Goal: Task Accomplishment & Management: Complete application form

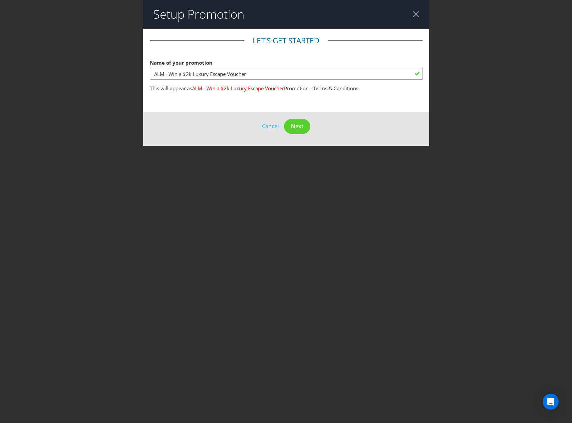
click at [302, 130] on button "Next" at bounding box center [297, 126] width 26 height 15
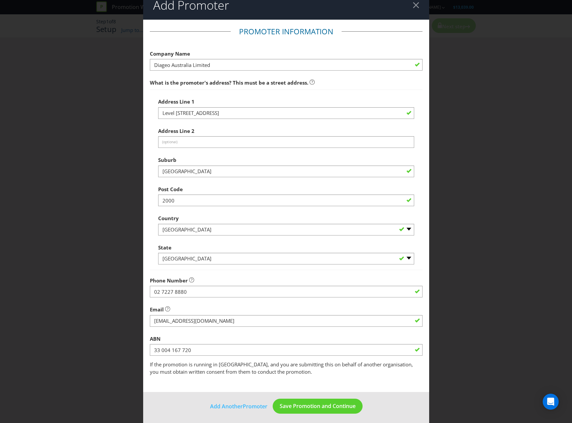
scroll to position [12, 0]
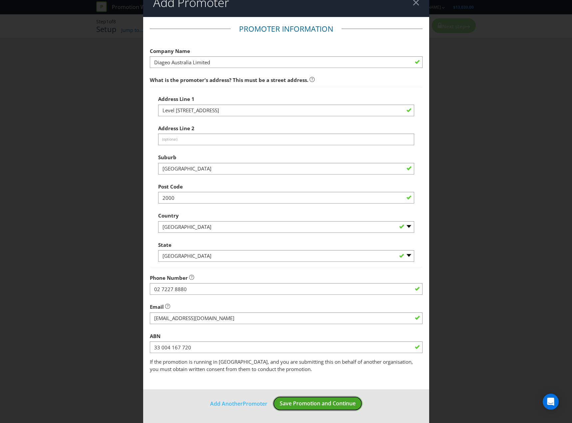
click at [303, 397] on button "Save Promotion and Continue" at bounding box center [318, 403] width 90 height 15
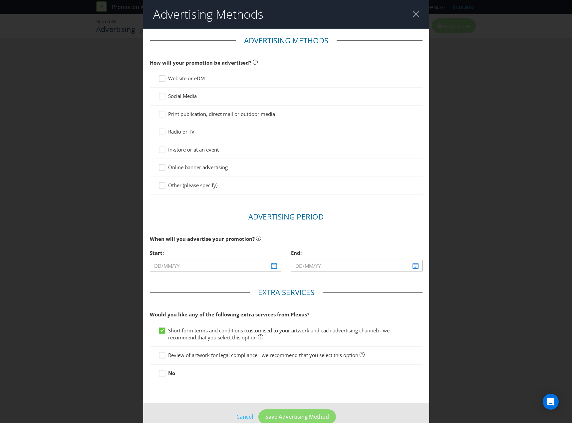
click at [185, 78] on span "Website or eDM" at bounding box center [186, 78] width 37 height 7
click at [0, 0] on input "Website or eDM" at bounding box center [0, 0] width 0 height 0
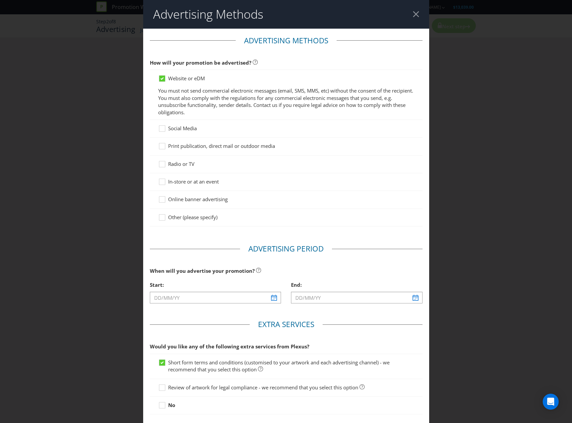
click at [185, 129] on span "Social Media" at bounding box center [182, 128] width 29 height 7
click at [0, 0] on input "Social Media" at bounding box center [0, 0] width 0 height 0
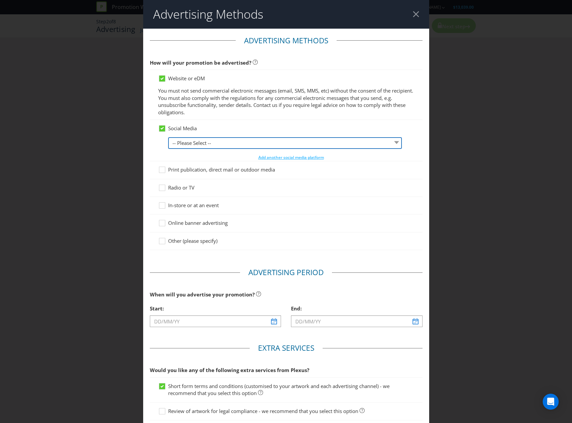
click at [185, 144] on select "-- Please Select -- Facebook X Instagram Snapchat LinkedIn Pinterest Tumblr You…" at bounding box center [285, 143] width 234 height 12
select select "FACEBOOK"
click at [168, 137] on select "-- Please Select -- Facebook X Instagram Snapchat LinkedIn Pinterest Tumblr You…" at bounding box center [285, 143] width 234 height 12
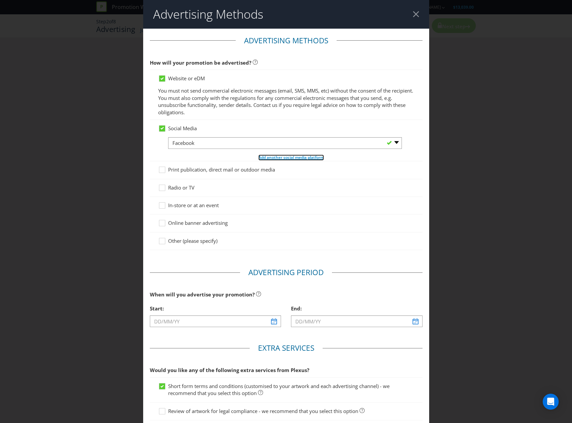
click at [276, 156] on span "Add another social media platform" at bounding box center [292, 158] width 66 height 6
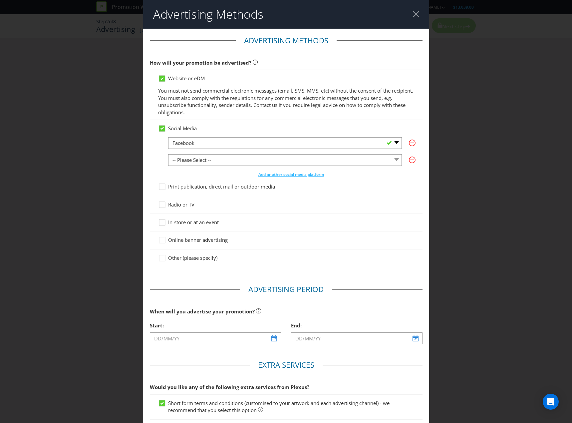
click at [503, 156] on div "Advertising Methods Advertising Methods How will your promotion be advertised? …" at bounding box center [286, 211] width 572 height 423
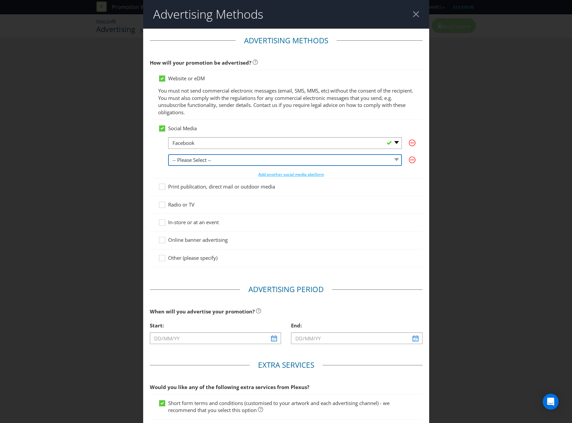
click at [256, 160] on select "-- Please Select -- Facebook X Instagram Snapchat LinkedIn Pinterest Tumblr You…" at bounding box center [285, 160] width 234 height 12
select select "INSTAGRAM"
click at [168, 154] on select "-- Please Select -- Facebook X Instagram Snapchat LinkedIn Pinterest Tumblr You…" at bounding box center [285, 160] width 234 height 12
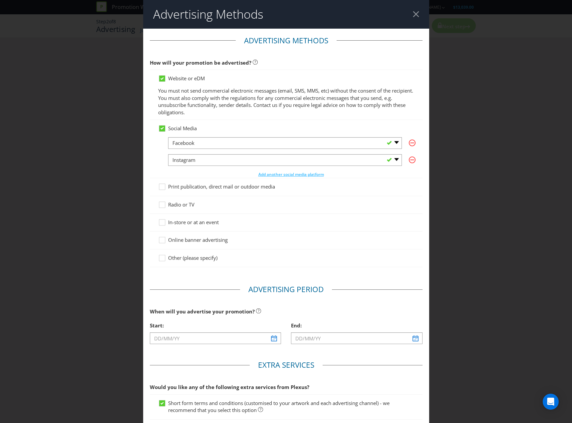
click at [227, 185] on span "Print publication, direct mail or outdoor media" at bounding box center [221, 186] width 107 height 7
click at [0, 0] on input "Print publication, direct mail or outdoor media" at bounding box center [0, 0] width 0 height 0
click at [195, 256] on span "Other (please specify)" at bounding box center [192, 258] width 49 height 7
click at [0, 0] on input "Other (please specify)" at bounding box center [0, 0] width 0 height 0
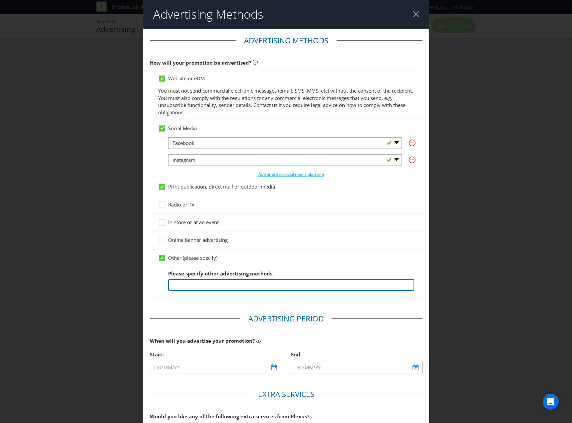
click at [199, 283] on input "text" at bounding box center [291, 285] width 246 height 12
type input "w"
click at [168, 260] on span "Other (please specify)" at bounding box center [192, 258] width 49 height 7
click at [0, 0] on input "Other (please specify)" at bounding box center [0, 0] width 0 height 0
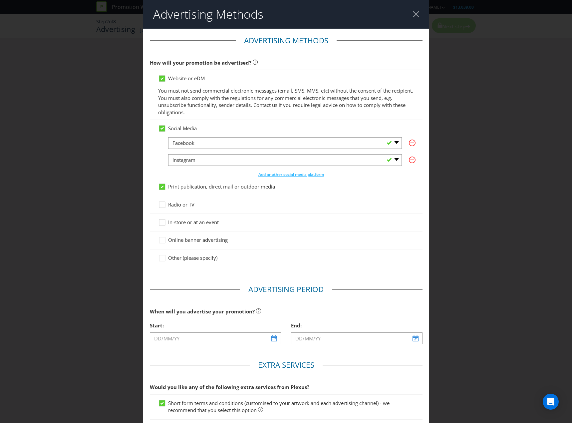
click at [91, 265] on div "Advertising Methods Advertising Methods How will your promotion be advertised? …" at bounding box center [286, 211] width 572 height 423
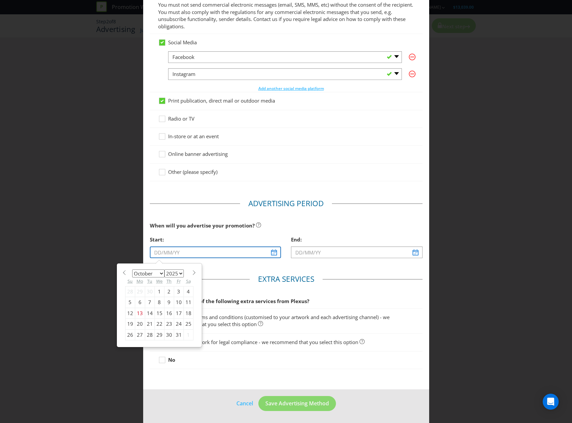
click at [204, 249] on input "text" at bounding box center [216, 253] width 132 height 12
click at [159, 273] on select "January February March April May June July August September October November De…" at bounding box center [148, 274] width 32 height 8
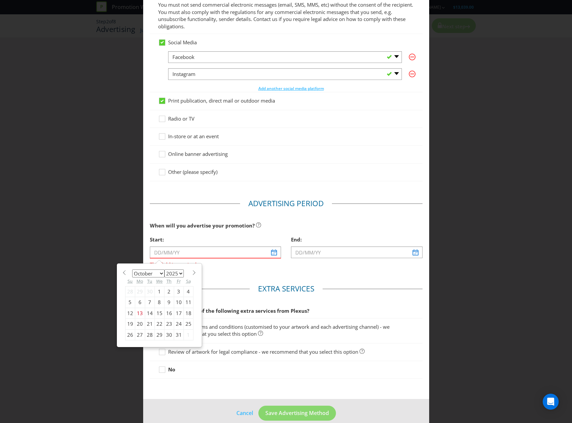
select select "10"
click at [132, 270] on select "January February March April May June July August September October November De…" at bounding box center [148, 274] width 32 height 8
click at [186, 291] on div "1" at bounding box center [189, 291] width 10 height 11
type input "[DATE]"
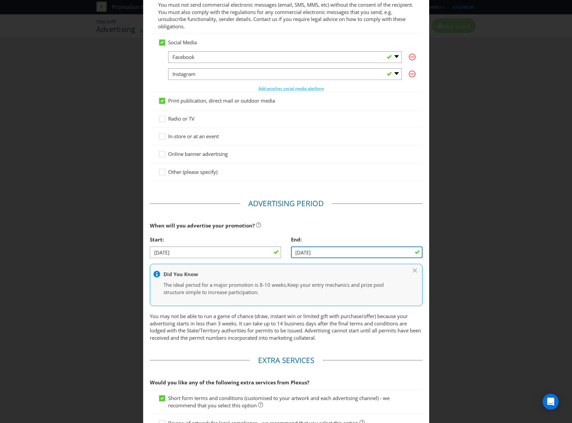
click at [398, 249] on input "[DATE]" at bounding box center [357, 253] width 132 height 12
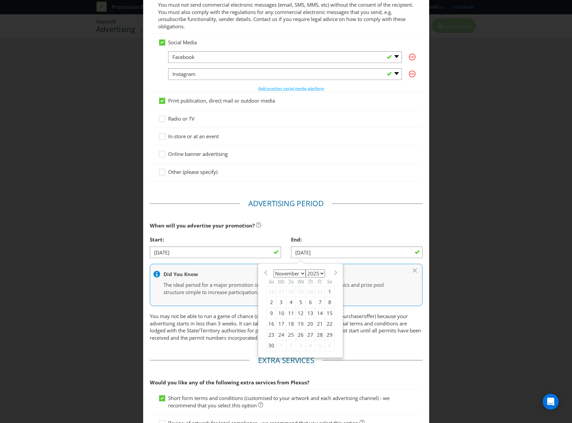
click at [334, 273] on div "January February March April May June July August September October November [D…" at bounding box center [301, 311] width 84 height 94
click at [299, 276] on select "January February March April May June July August September October November De…" at bounding box center [290, 274] width 32 height 8
select select "0"
click at [274, 270] on select "January February March April May June July August September October November De…" at bounding box center [290, 274] width 32 height 8
click at [308, 275] on select "2025 2026 2027 2028 2029 2030 2031 2032 2033 2034 2035" at bounding box center [315, 274] width 19 height 8
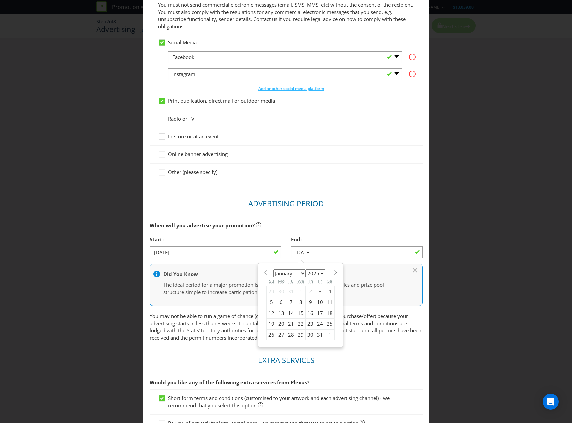
select select "2026"
click at [306, 270] on select "2025 2026 2027 2028 2029 2030 2031 2032 2033 2034 2035" at bounding box center [315, 274] width 19 height 8
click at [327, 336] on div "31" at bounding box center [330, 335] width 10 height 11
type input "[DATE]"
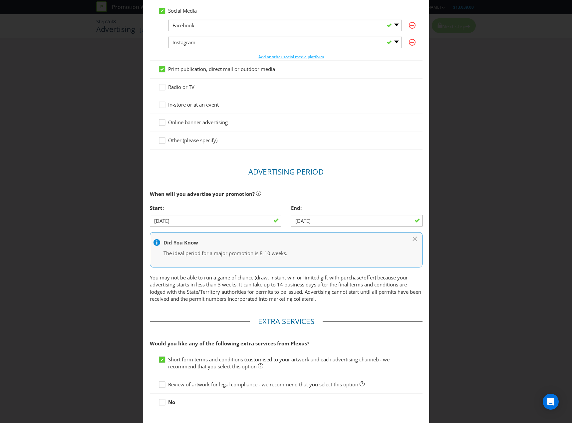
scroll to position [160, 0]
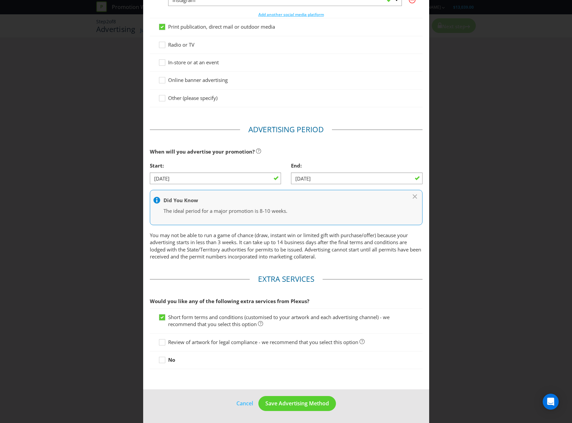
click at [298, 337] on div "Review of artwork for legal compliance - we recommend that you select this opti…" at bounding box center [286, 343] width 273 height 18
click at [194, 341] on span "Review of artwork for legal compliance - we recommend that you select this opti…" at bounding box center [263, 342] width 190 height 7
click at [0, 0] on input "Review of artwork for legal compliance - we recommend that you select this opti…" at bounding box center [0, 0] width 0 height 0
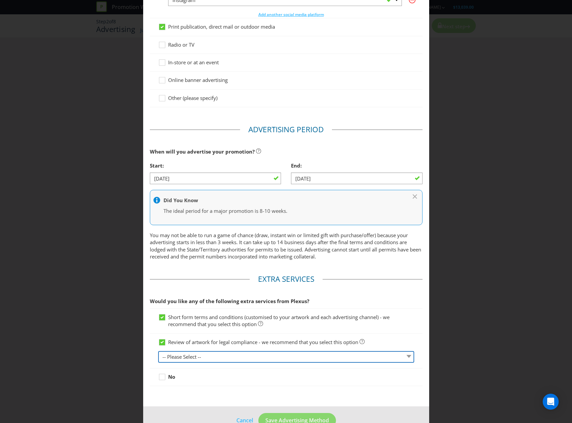
click at [293, 358] on select "-- Please Select -- 1 piece 2-4 pieces (provided at same time) 5-7 pieces (prov…" at bounding box center [286, 357] width 256 height 12
click at [158, 351] on select "-- Please Select -- 1 piece 2-4 pieces (provided at same time) 5-7 pieces (prov…" at bounding box center [286, 357] width 256 height 12
drag, startPoint x: 272, startPoint y: 353, endPoint x: 267, endPoint y: 360, distance: 8.1
click at [272, 353] on select "-- Please Select -- 1 piece 2-4 pieces (provided at same time) 5-7 pieces (prov…" at bounding box center [286, 357] width 256 height 12
select select "MARKETING_REVIEW_1"
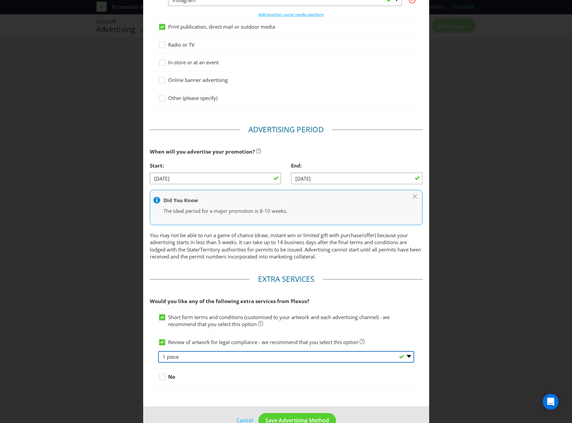
click at [158, 351] on select "-- Please Select -- 1 piece 2-4 pieces (provided at same time) 5-7 pieces (prov…" at bounding box center [286, 357] width 256 height 12
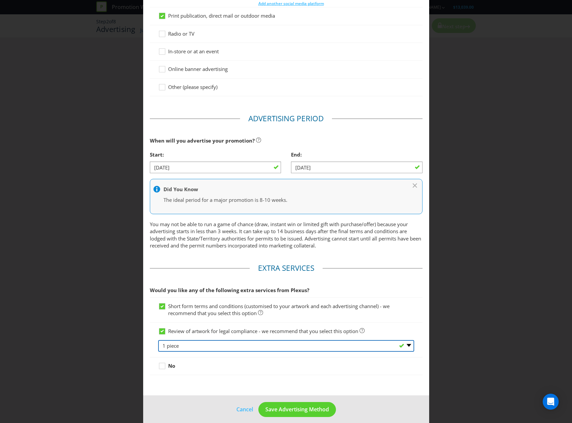
scroll to position [177, 0]
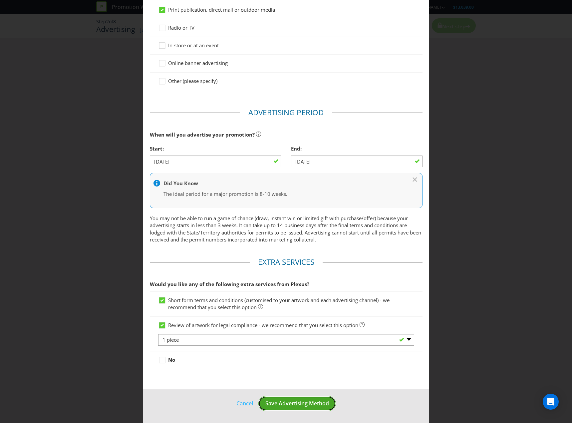
click at [300, 403] on span "Save Advertising Method" at bounding box center [298, 403] width 64 height 7
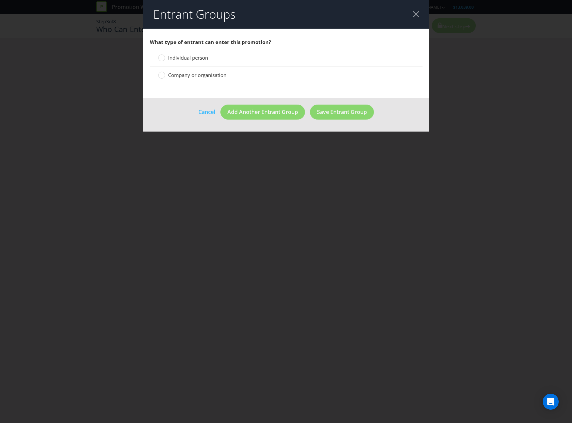
click at [202, 58] on span "Individual person" at bounding box center [188, 57] width 40 height 7
click at [0, 0] on input "Individual person" at bounding box center [0, 0] width 0 height 0
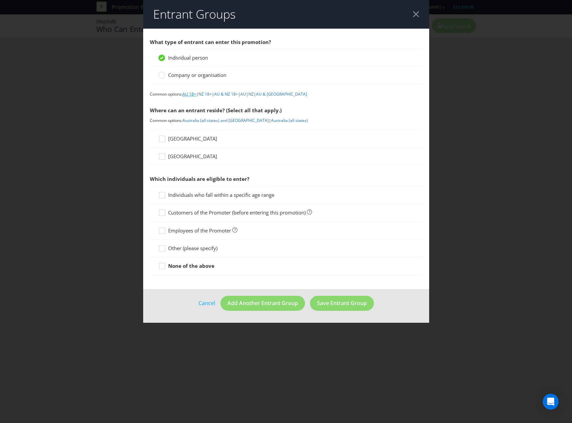
click at [192, 96] on link "AU 18+" at bounding box center [190, 94] width 14 height 6
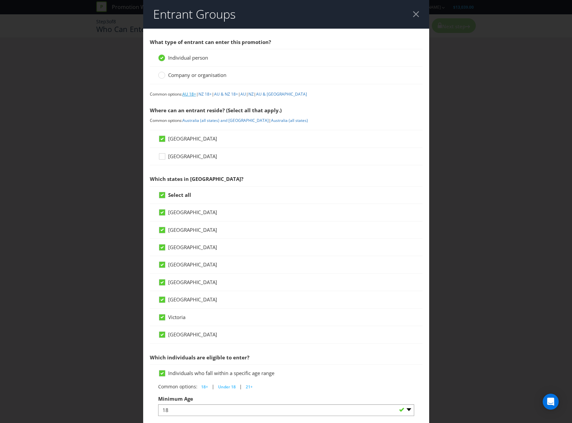
scroll to position [146, 0]
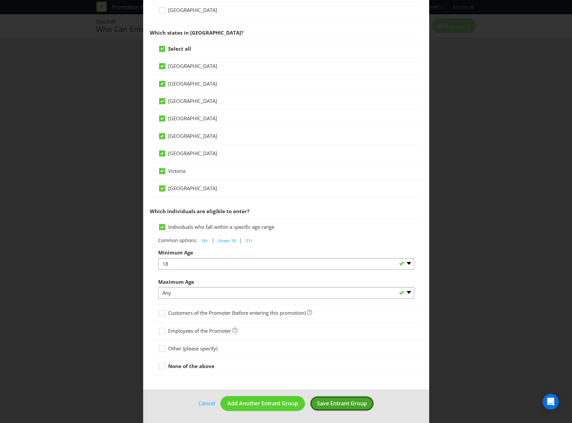
click at [351, 409] on button "Save Entrant Group" at bounding box center [342, 403] width 64 height 15
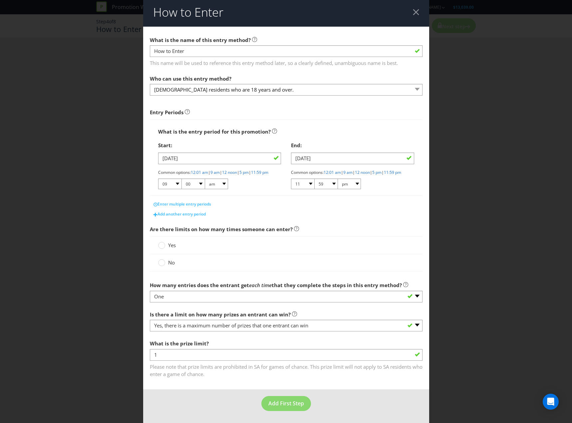
scroll to position [8, 0]
click at [173, 247] on span "Yes" at bounding box center [172, 245] width 8 height 7
click at [0, 0] on input "Yes" at bounding box center [0, 0] width 0 height 0
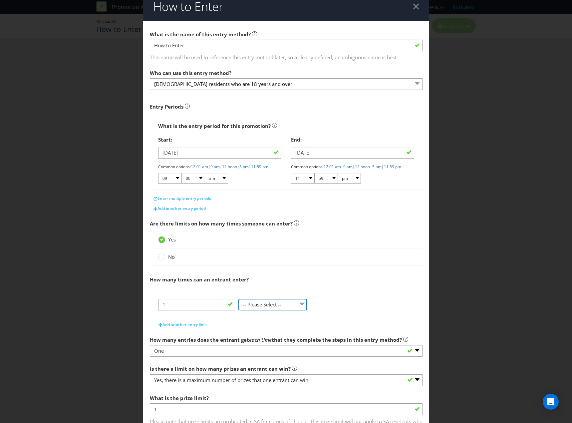
click at [282, 311] on select "-- Please Select -- per person per day per purchase per transaction Other (plea…" at bounding box center [273, 305] width 69 height 12
select select "PER_PERSON"
click at [239, 311] on select "-- Please Select -- per person per day per purchase per transaction Other (plea…" at bounding box center [273, 305] width 69 height 12
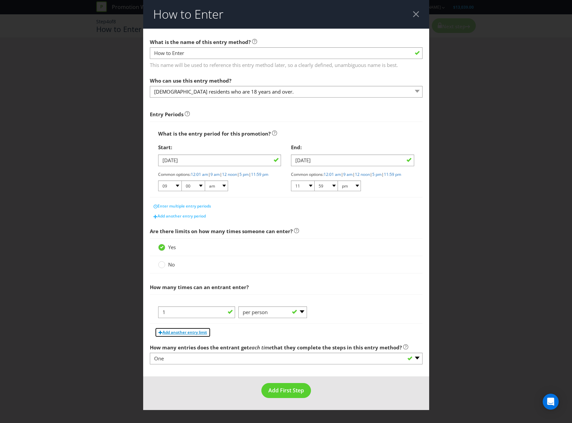
click at [199, 335] on span "Add another entry limit" at bounding box center [185, 333] width 45 height 6
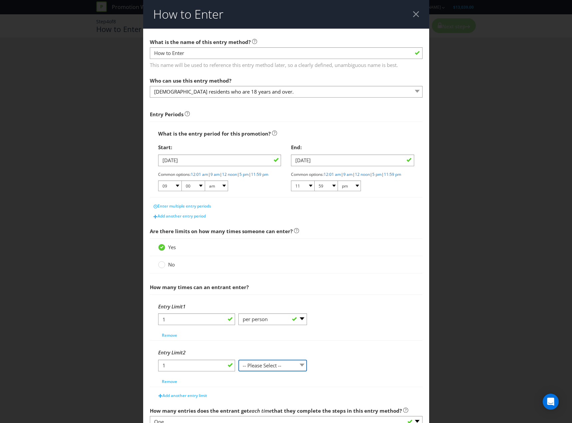
click at [279, 368] on select "-- Please Select -- per person per day per purchase per transaction Other (plea…" at bounding box center [273, 366] width 69 height 12
select select "PER_TRANSACTION"
click at [239, 365] on select "-- Please Select -- per person per day per purchase per transaction Other (plea…" at bounding box center [273, 366] width 69 height 12
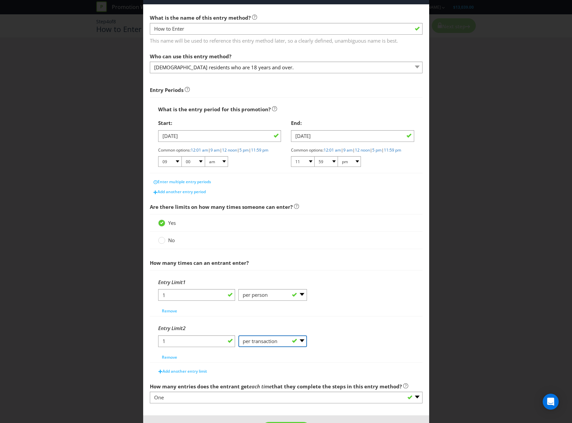
scroll to position [56, 0]
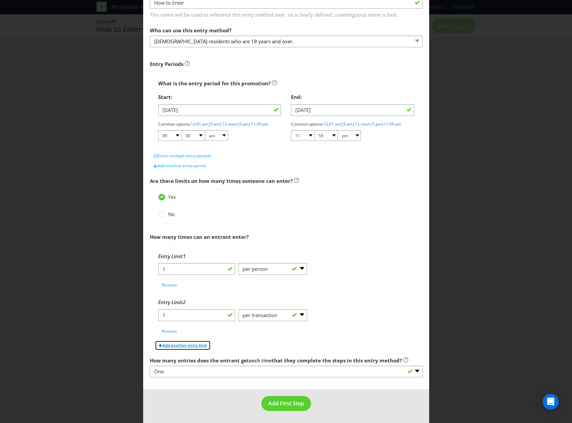
click at [176, 342] on span "Add another entry limit" at bounding box center [185, 345] width 45 height 6
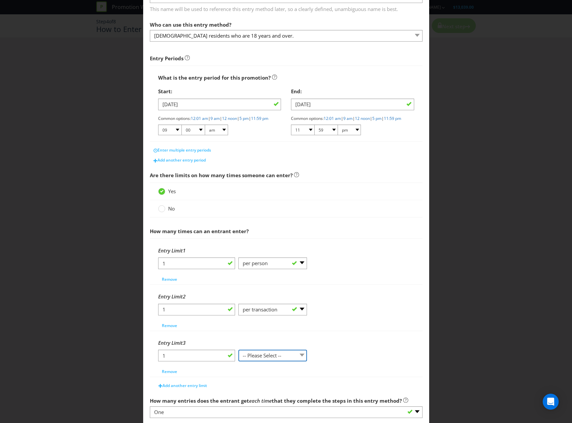
click at [292, 359] on select "-- Please Select -- per person per day per purchase per transaction Other (plea…" at bounding box center [273, 356] width 69 height 12
select select "PER_DAY"
click at [239, 355] on select "-- Please Select -- per person per day per purchase per transaction Other (plea…" at bounding box center [273, 356] width 69 height 12
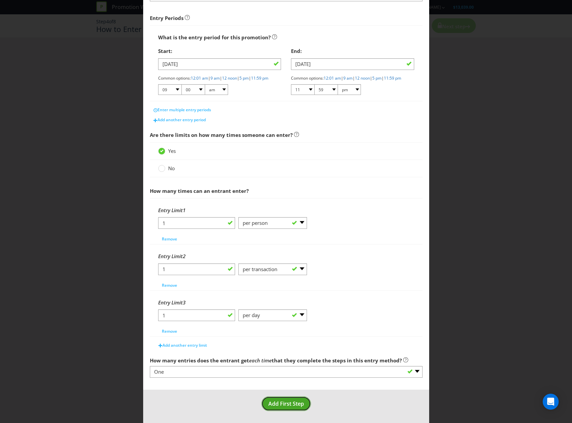
click at [297, 401] on span "Add First Step" at bounding box center [287, 403] width 36 height 7
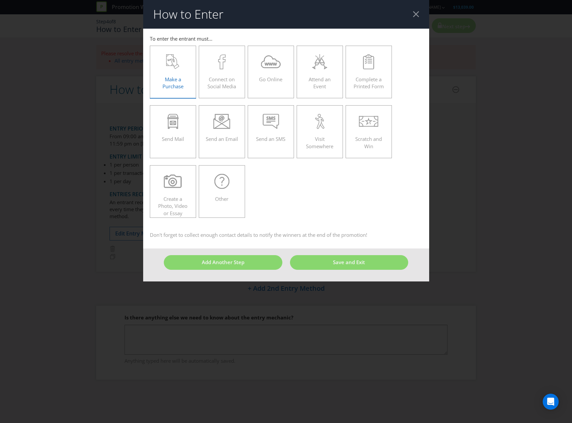
click at [188, 85] on label "Make a Purchase" at bounding box center [173, 72] width 47 height 53
click at [0, 0] on input "Make a Purchase" at bounding box center [0, 0] width 0 height 0
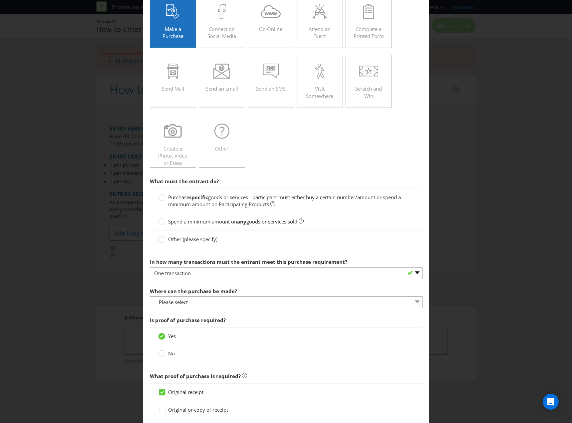
scroll to position [133, 0]
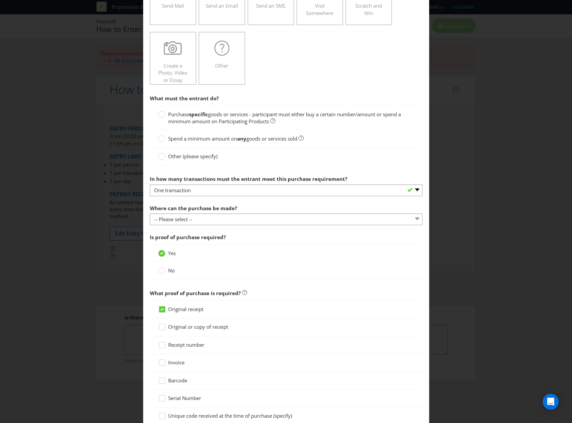
click at [257, 118] on span "goods or services - participant must either buy a certain number/amount or spen…" at bounding box center [284, 118] width 233 height 14
click at [0, 0] on input "Purchase specific goods or services - participant must either buy a certain num…" at bounding box center [0, 0] width 0 height 0
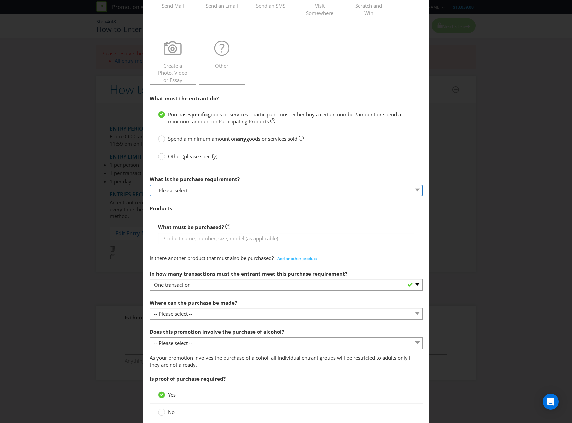
click at [248, 191] on select "-- Please select -- Buy a certain number of these products or services Spend a …" at bounding box center [286, 191] width 273 height 12
select select "MINIMUM_QUANTITY"
click at [150, 185] on select "-- Please select -- Buy a certain number of these products or services Spend a …" at bounding box center [286, 191] width 273 height 12
click at [260, 213] on span "Products" at bounding box center [286, 209] width 273 height 14
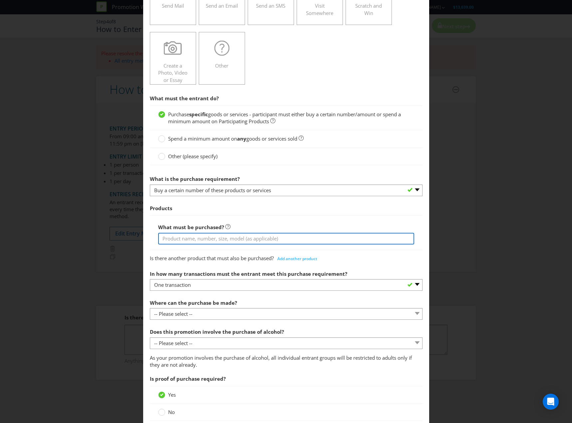
click at [231, 239] on input "text" at bounding box center [286, 239] width 256 height 12
type input "A Casamigos or [PERSON_NAME]"
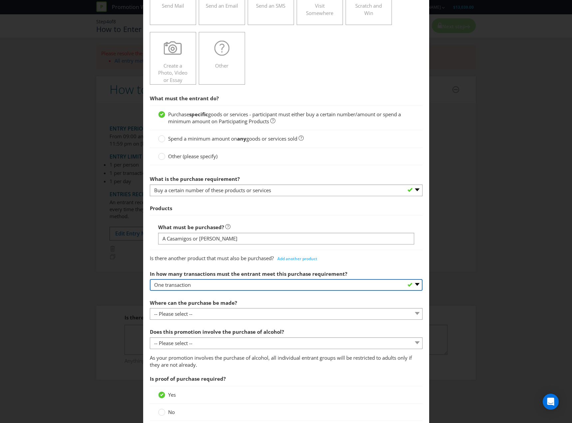
click at [242, 281] on select "-- Please select -- One transaction A specific number of transactions Any numbe…" at bounding box center [286, 285] width 273 height 12
click at [150, 279] on select "-- Please select -- One transaction A specific number of transactions Any numbe…" at bounding box center [286, 285] width 273 height 12
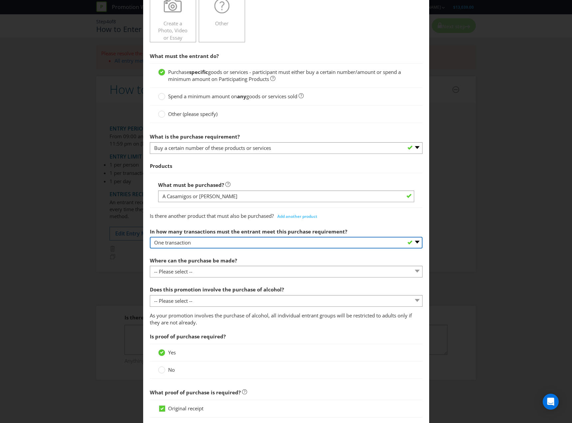
scroll to position [233, 0]
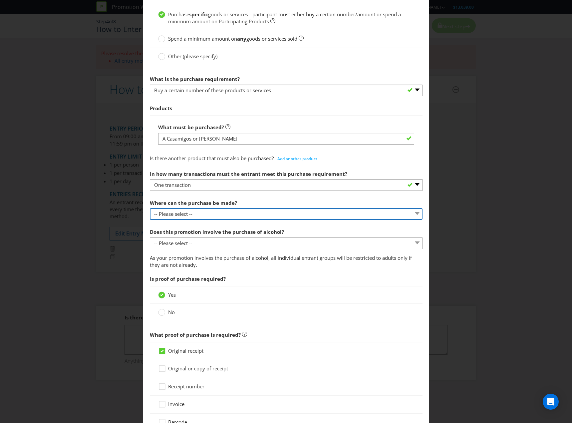
click at [287, 209] on select "-- Please select -- Any stores displaying promotional material (including onlin…" at bounding box center [286, 214] width 273 height 12
click at [150, 208] on select "-- Please select -- Any stores displaying promotional material (including onlin…" at bounding box center [286, 214] width 273 height 12
click at [285, 214] on select "-- Please select -- Any stores displaying promotional material (including onlin…" at bounding box center [286, 214] width 273 height 12
select select "ANY_SELLING"
click at [150, 208] on select "-- Please select -- Any stores displaying promotional material (including onlin…" at bounding box center [286, 214] width 273 height 12
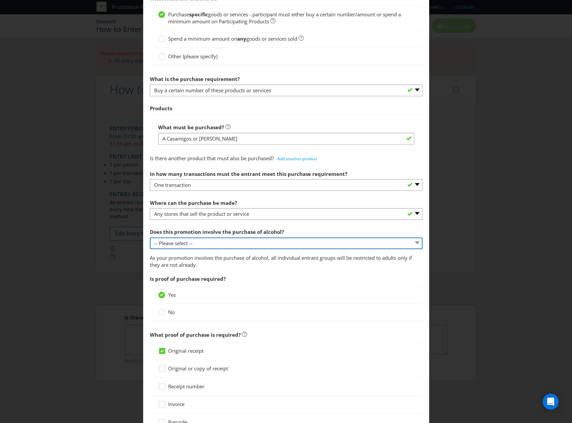
click at [282, 246] on select "-- Please select -- Yes, for on-premises consumption Yes, for off-premises cons…" at bounding box center [286, 244] width 273 height 12
select select "YES_ON_PREMISES"
click at [150, 238] on select "-- Please select -- Yes, for on-premises consumption Yes, for off-premises cons…" at bounding box center [286, 244] width 273 height 12
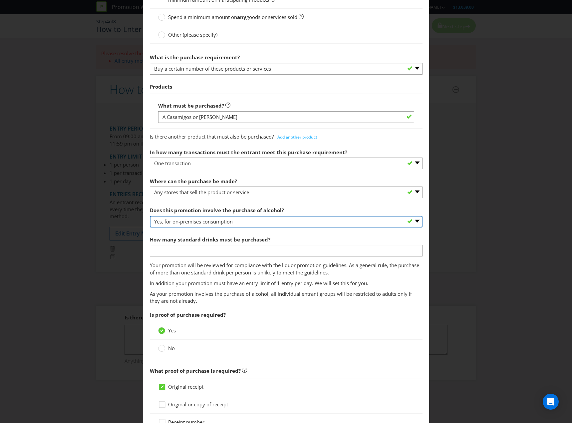
scroll to position [267, 0]
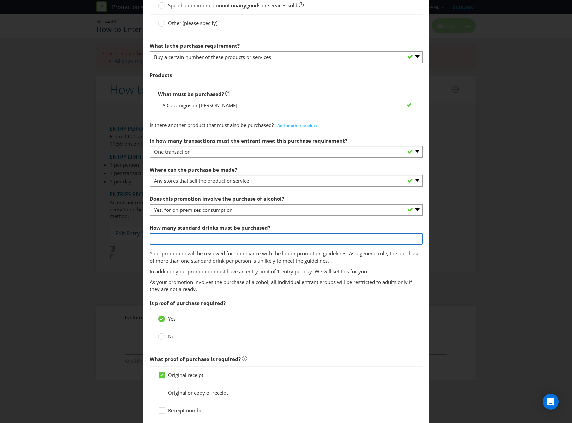
click at [290, 242] on input "number" at bounding box center [286, 239] width 273 height 12
click at [348, 240] on input "number" at bounding box center [286, 239] width 273 height 12
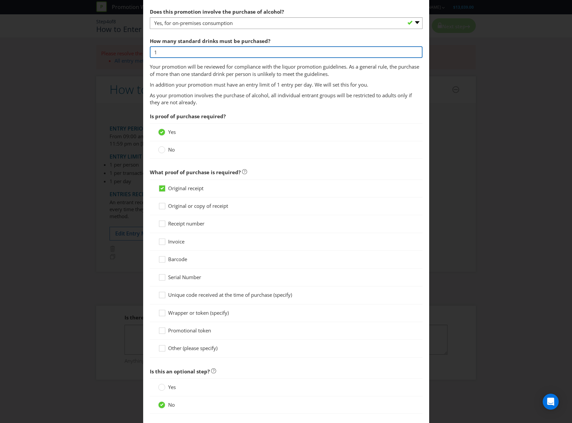
scroll to position [466, 0]
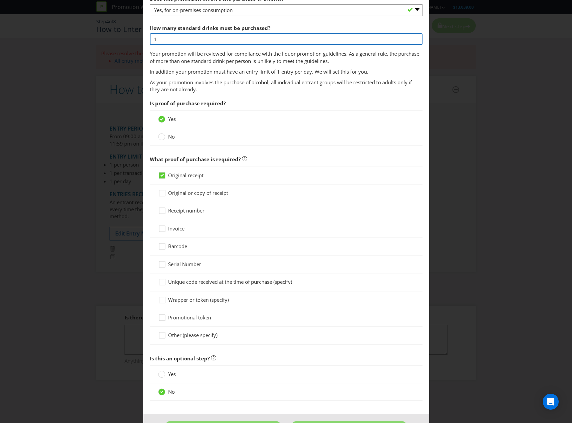
type input "1"
click at [207, 195] on span "Original or copy of receipt" at bounding box center [198, 193] width 60 height 7
click at [0, 0] on input "Original or copy of receipt" at bounding box center [0, 0] width 0 height 0
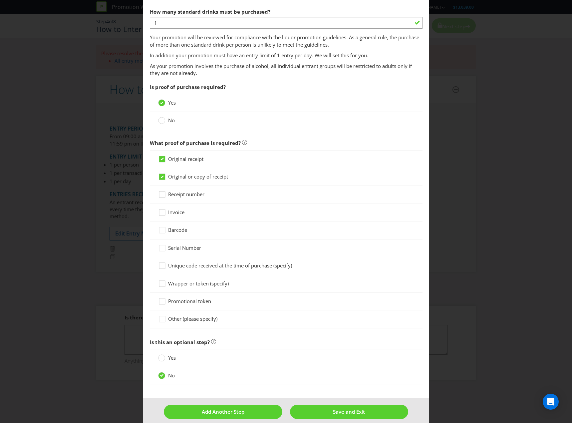
scroll to position [490, 0]
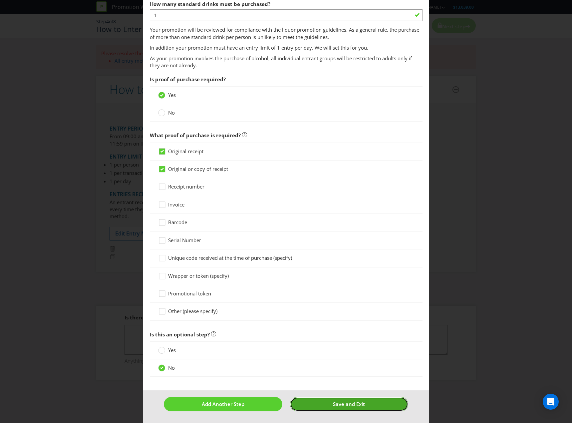
click at [354, 410] on button "Save and Exit" at bounding box center [349, 404] width 118 height 14
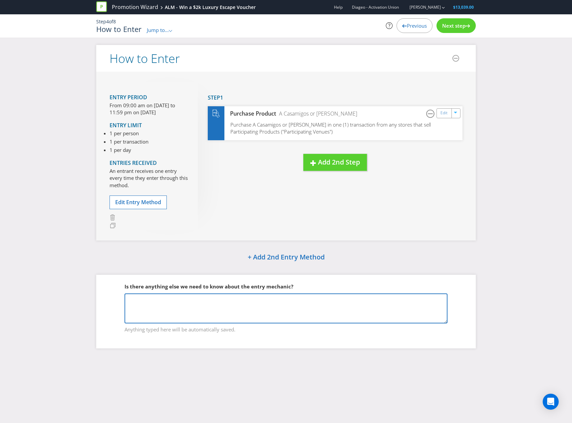
click at [401, 307] on textarea at bounding box center [286, 309] width 323 height 30
click at [337, 315] on textarea "The website of where the promotion will be advertised is:" at bounding box center [286, 309] width 323 height 30
paste textarea "[URL][DOMAIN_NAME]"
click at [262, 300] on textarea "The website of where the promotion will be advertised is: [URL][DOMAIN_NAME]" at bounding box center [286, 309] width 323 height 30
click at [409, 312] on textarea "The website of where the promotion will be advertised is: [URL][DOMAIN_NAME]" at bounding box center [286, 309] width 323 height 30
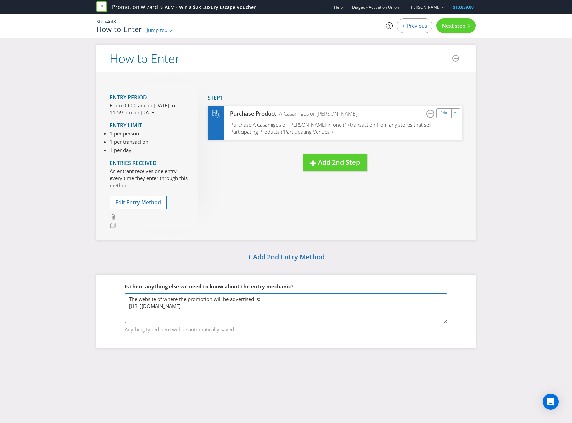
scroll to position [1, 0]
click at [161, 298] on textarea "The website of where the promotion will be advertised is: [URL][DOMAIN_NAME]" at bounding box center [286, 309] width 323 height 30
click at [154, 316] on textarea "The website where the promotion will be advertised is: [URL][DOMAIN_NAME]" at bounding box center [286, 309] width 323 height 30
click at [156, 319] on textarea "The website where the promotion will be advertised is: [URL][DOMAIN_NAME]" at bounding box center [286, 309] width 323 height 30
type textarea "The website where the promotion will be advertised is: [URL][DOMAIN_NAME]"
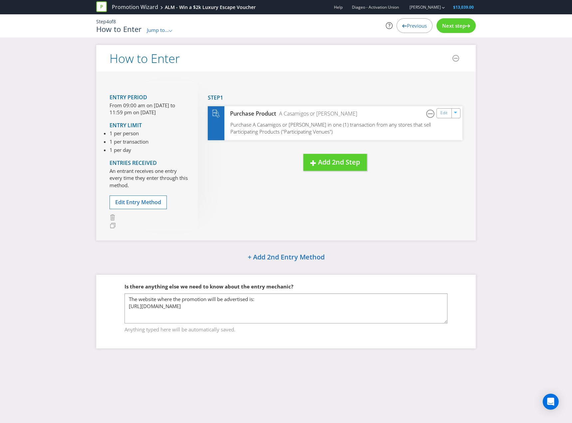
click at [454, 27] on span "Next step" at bounding box center [453, 25] width 23 height 7
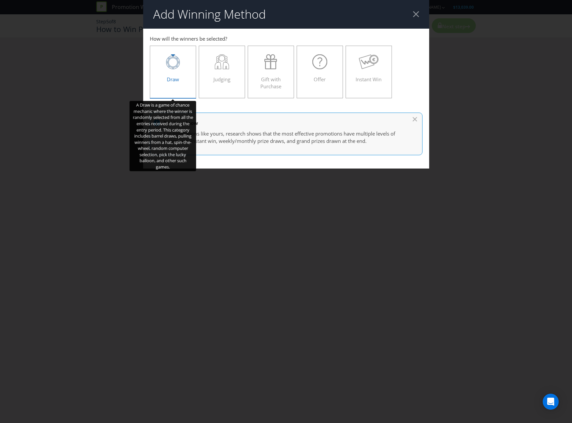
click at [170, 76] on span "Draw" at bounding box center [173, 79] width 12 height 7
click at [0, 0] on input "Draw" at bounding box center [0, 0] width 0 height 0
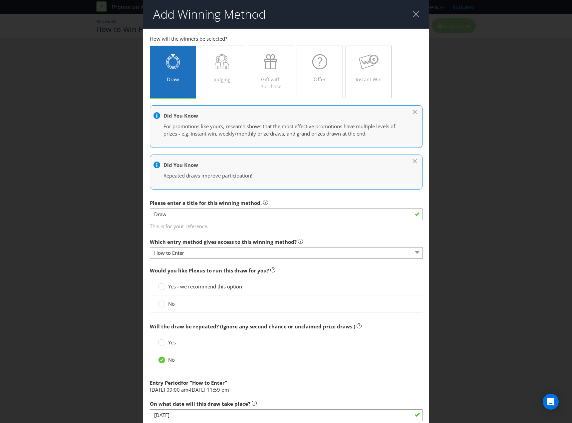
click at [195, 287] on span "Yes - we recommend this option" at bounding box center [205, 286] width 74 height 7
click at [0, 0] on input "Yes - we recommend this option" at bounding box center [0, 0] width 0 height 0
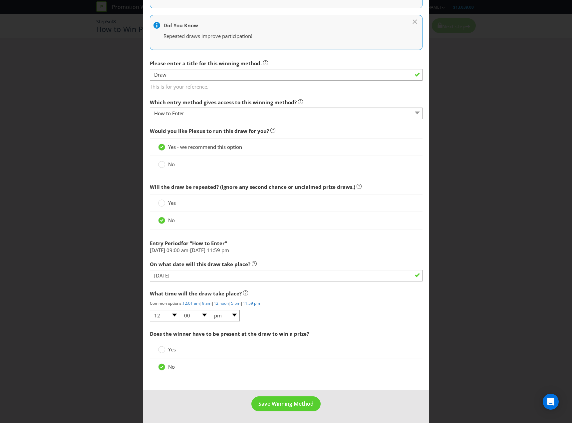
scroll to position [140, 0]
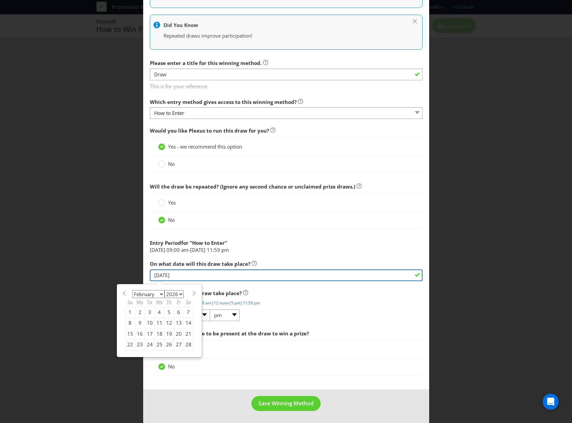
click at [216, 271] on input "[DATE]" at bounding box center [286, 276] width 273 height 12
click at [167, 325] on div "12" at bounding box center [169, 323] width 10 height 11
type input "[DATE]"
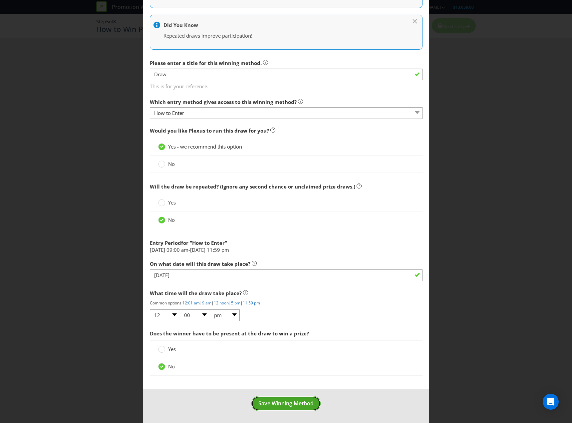
click at [293, 406] on span "Save Winning Method" at bounding box center [286, 403] width 55 height 7
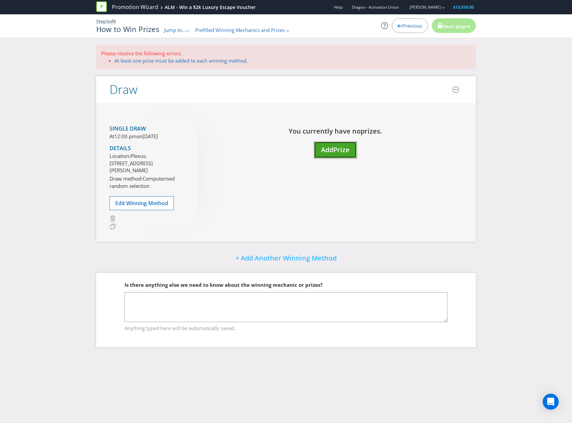
click at [346, 150] on span "Prize" at bounding box center [341, 149] width 16 height 9
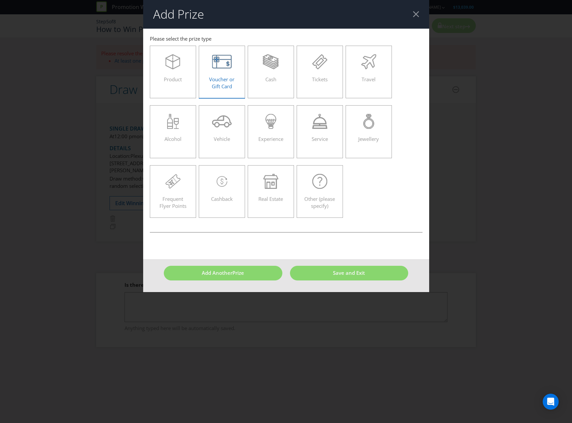
click at [210, 88] on label "Voucher or Gift Card" at bounding box center [222, 72] width 47 height 53
click at [0, 0] on input "Voucher or Gift Card" at bounding box center [0, 0] width 0 height 0
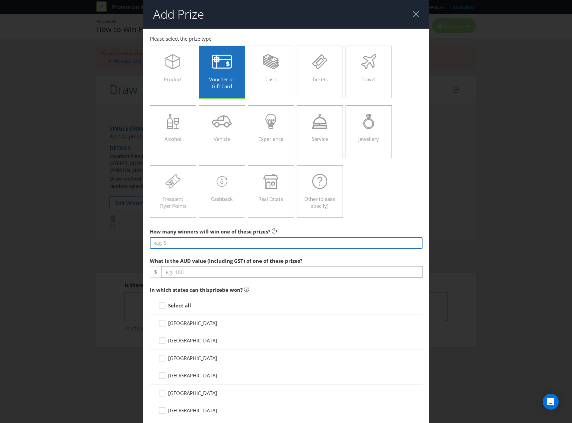
click at [215, 244] on input "number" at bounding box center [286, 243] width 273 height 12
type input "1"
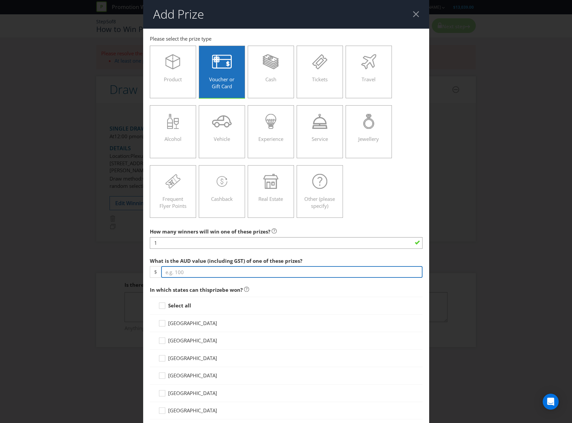
click at [200, 271] on input "number" at bounding box center [292, 272] width 262 height 12
type input "2000"
click at [179, 307] on strong "Select all" at bounding box center [179, 305] width 23 height 7
click at [0, 0] on input "Select all" at bounding box center [0, 0] width 0 height 0
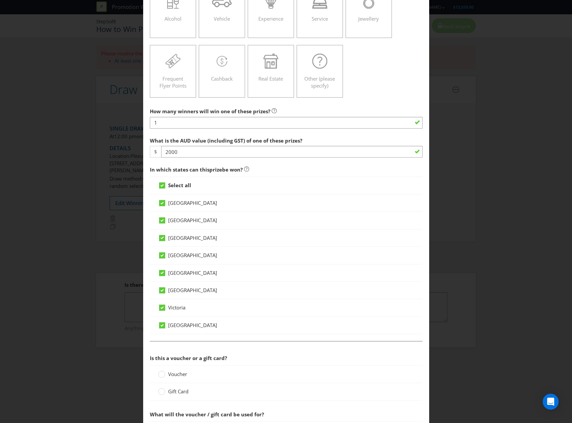
scroll to position [233, 0]
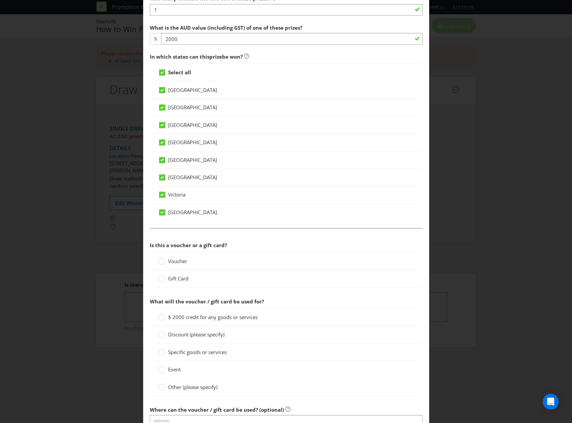
click at [174, 262] on span "Voucher" at bounding box center [177, 261] width 19 height 7
click at [0, 0] on input "Voucher" at bounding box center [0, 0] width 0 height 0
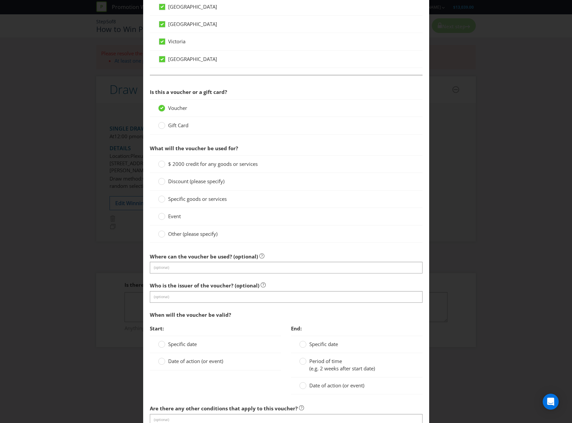
scroll to position [400, 0]
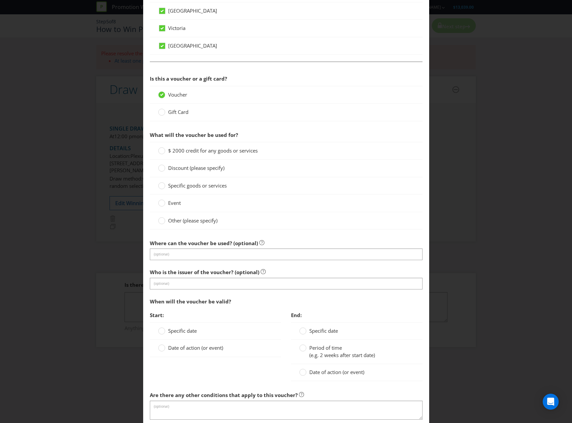
click at [223, 183] on span "Specific goods or services" at bounding box center [197, 185] width 59 height 7
click at [0, 0] on input "Specific goods or services" at bounding box center [0, 0] width 0 height 0
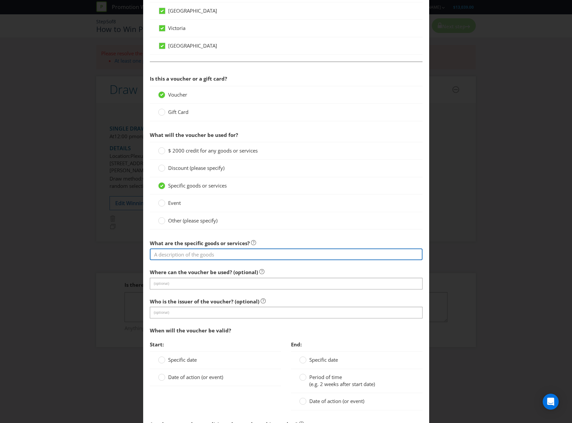
click at [221, 253] on input "text" at bounding box center [286, 255] width 273 height 12
type input "Luxury Escapes"
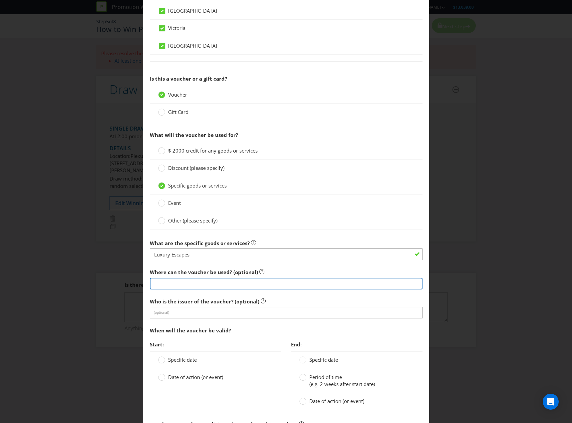
click at [184, 287] on input "text" at bounding box center [286, 284] width 273 height 12
type input "Luxury Escapes"
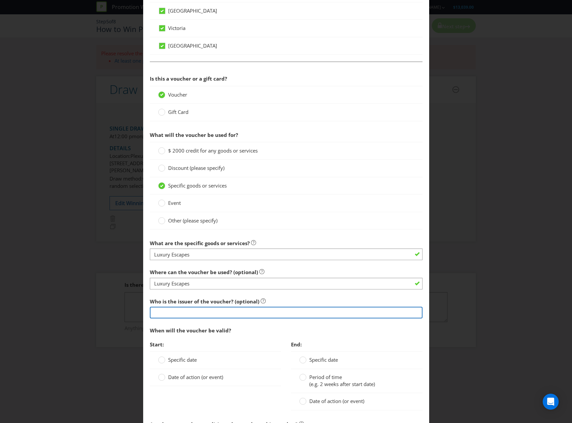
click at [187, 310] on input "text" at bounding box center [286, 313] width 273 height 12
type input "Diageo"
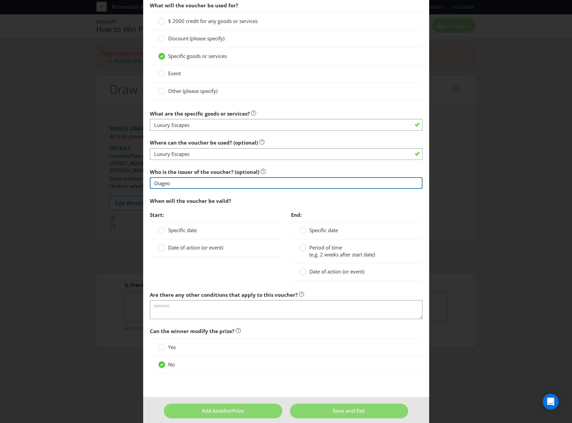
scroll to position [533, 0]
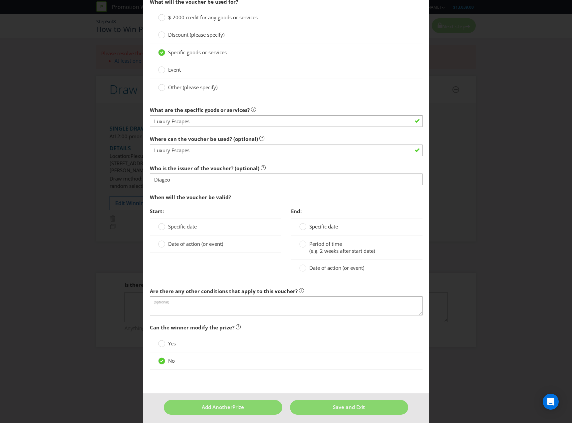
click at [186, 224] on span "Specific date" at bounding box center [182, 226] width 29 height 7
click at [0, 0] on input "Specific date" at bounding box center [0, 0] width 0 height 0
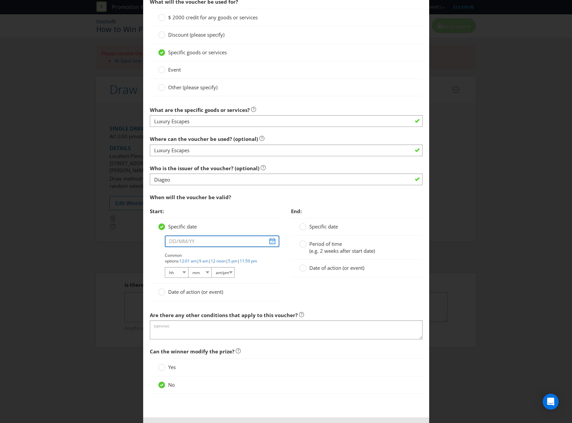
click at [271, 243] on input "text" at bounding box center [222, 242] width 115 height 12
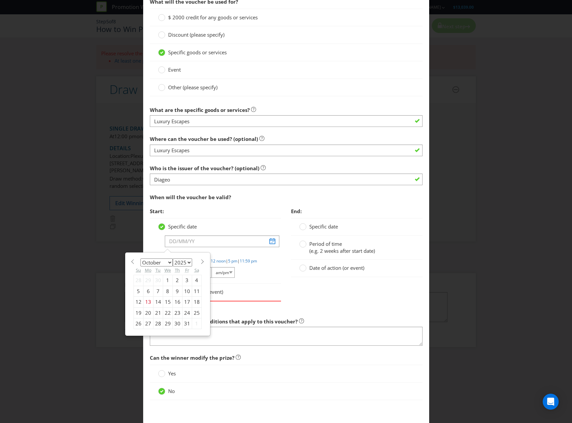
click at [166, 263] on select "January February March April May June July August September October November De…" at bounding box center [157, 263] width 32 height 8
select select "1"
click at [141, 259] on select "January February March April May June July August September October November De…" at bounding box center [157, 263] width 32 height 8
click at [186, 261] on select "2025 2026 2027 2028 2029 2030 2031 2032 2033 2034 2035" at bounding box center [182, 263] width 19 height 8
select select "2026"
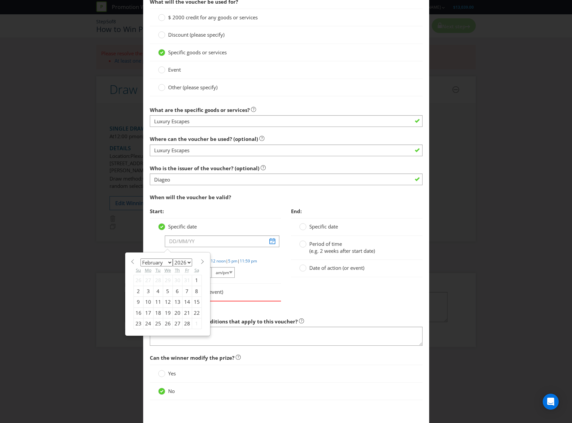
click at [173, 259] on select "2025 2026 2027 2028 2029 2030 2031 2032 2033 2034 2035" at bounding box center [182, 263] width 19 height 8
click at [184, 303] on div "20" at bounding box center [187, 302] width 10 height 11
type input "[DATE]"
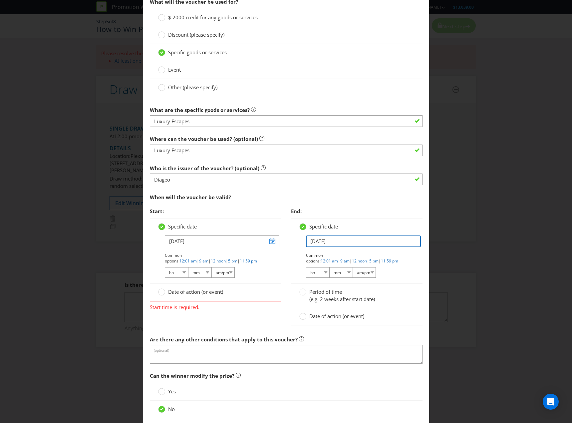
click at [333, 243] on input "[DATE]" at bounding box center [363, 242] width 115 height 12
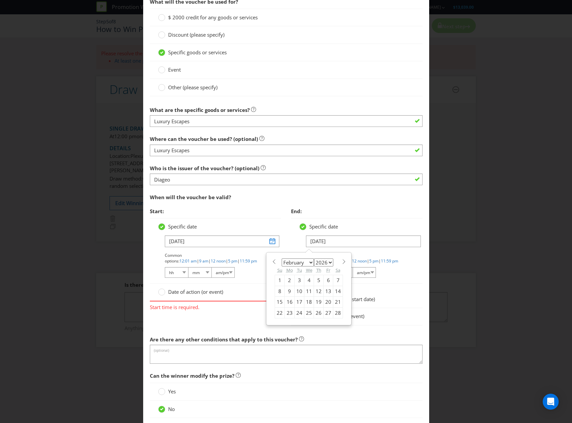
click at [327, 262] on select "2025 2026 2027 2028 2029 2030 2031 2032 2033 2034 2035" at bounding box center [323, 263] width 19 height 8
select select "2027"
click at [314, 259] on select "2025 2026 2027 2028 2029 2030 2031 2032 2033 2034 2035" at bounding box center [323, 263] width 19 height 8
click at [328, 305] on div "19" at bounding box center [329, 302] width 10 height 11
type input "[DATE]"
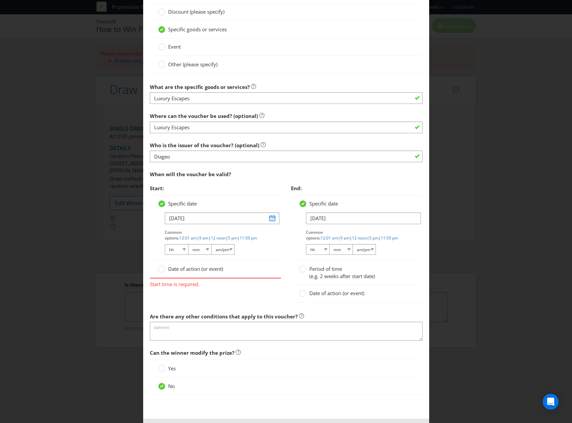
scroll to position [566, 0]
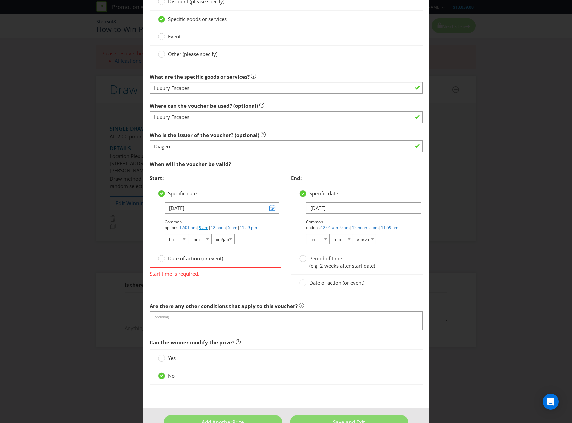
click at [209, 225] on link "9 am" at bounding box center [203, 228] width 9 height 6
select select "09"
select select "00"
select select "am"
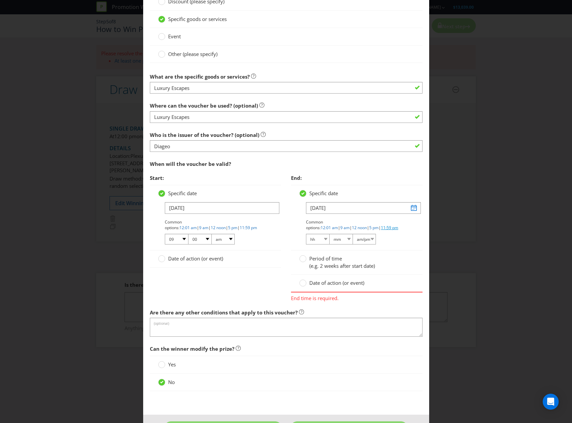
click at [381, 229] on link "11:59 pm" at bounding box center [389, 228] width 17 height 6
select select "11"
select select "59"
select select "pm"
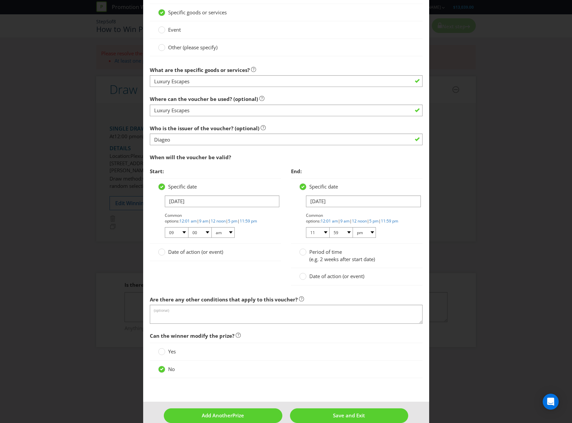
scroll to position [585, 0]
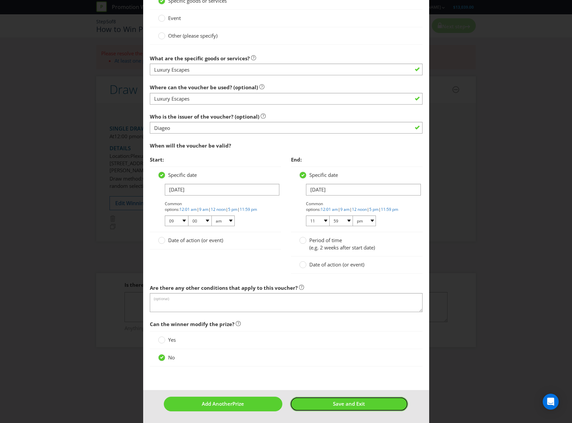
click at [318, 407] on button "Save and Exit" at bounding box center [349, 404] width 118 height 14
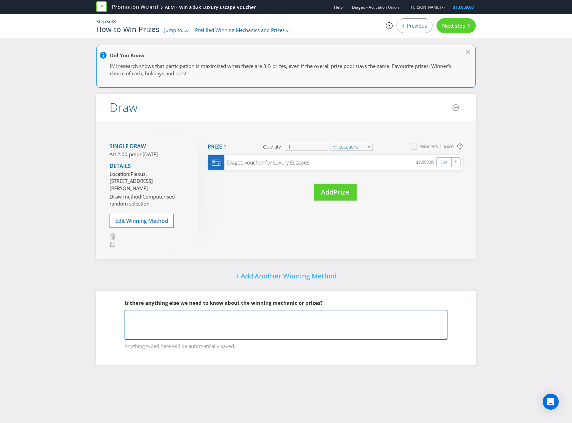
click at [258, 340] on textarea at bounding box center [286, 325] width 323 height 30
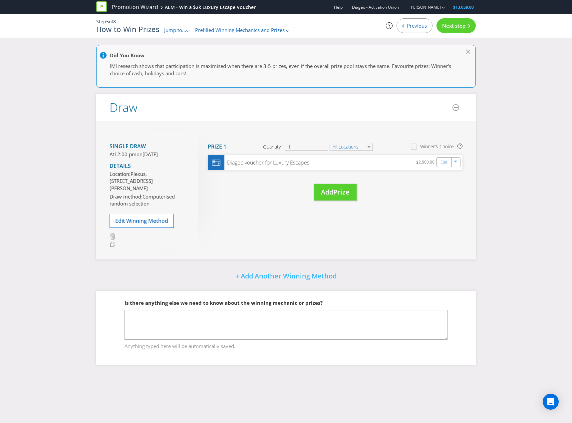
click at [414, 23] on span "Previous" at bounding box center [417, 25] width 20 height 7
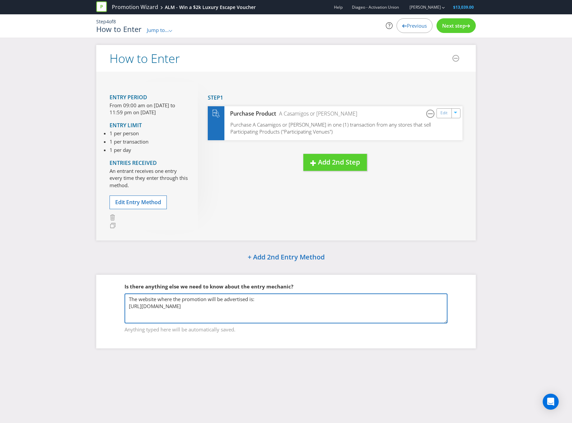
drag, startPoint x: 330, startPoint y: 308, endPoint x: 58, endPoint y: 284, distance: 273.9
click at [42, 277] on div "How to Enter Entry Period From 09:00 am on [DATE] to 11:59 pm on [DATE] Entry L…" at bounding box center [286, 202] width 572 height 314
click at [241, 318] on textarea "The website where the promotion will be advertised is: [URL][DOMAIN_NAME]" at bounding box center [286, 309] width 323 height 30
drag, startPoint x: 346, startPoint y: 319, endPoint x: 0, endPoint y: 288, distance: 347.5
click at [0, 288] on html "Promotion Wizard ALM - Win a $2k Luxury Escape Voucher Help Diageo - Activation…" at bounding box center [286, 211] width 572 height 423
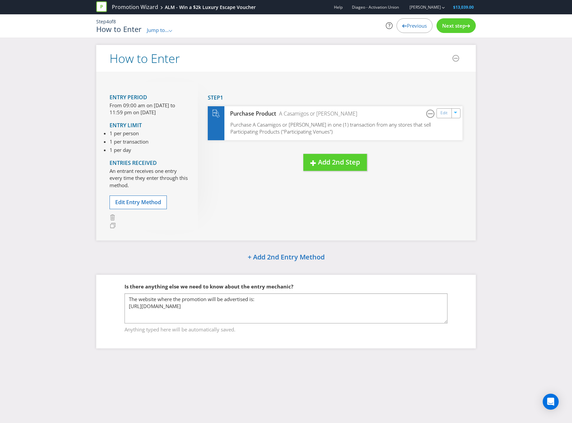
click at [451, 22] on span "Next step" at bounding box center [453, 25] width 23 height 7
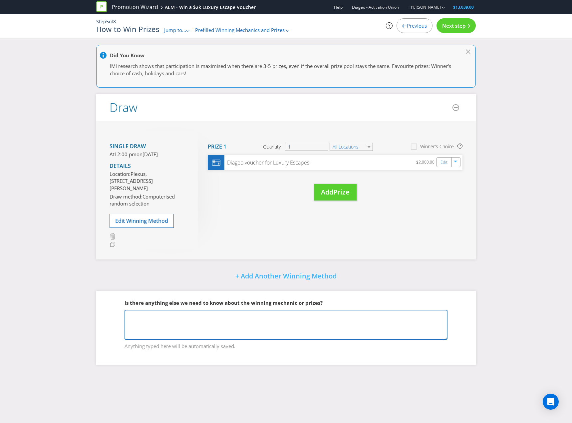
click at [247, 333] on textarea at bounding box center [286, 325] width 323 height 30
paste textarea "The website where the promotion will be advertised is: [URL][DOMAIN_NAME]"
type textarea "The website where the promotion will be advertised is: [URL][DOMAIN_NAME]"
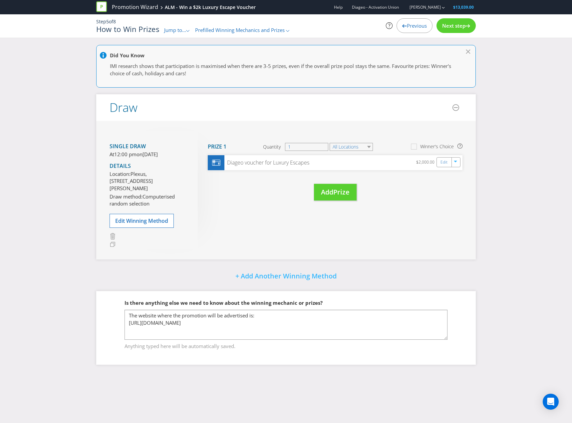
click at [418, 27] on span "Previous" at bounding box center [417, 25] width 20 height 7
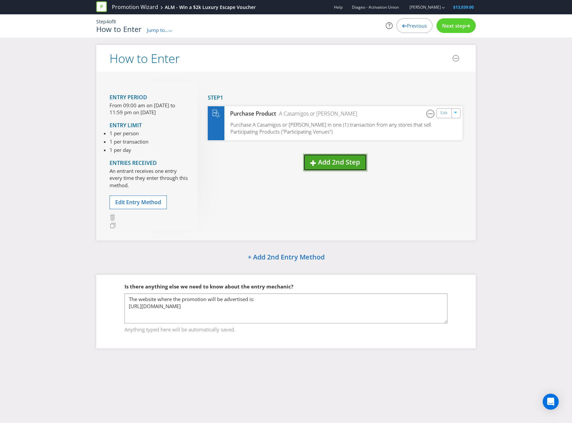
click at [334, 167] on button "Add 2nd Step" at bounding box center [336, 162] width 64 height 17
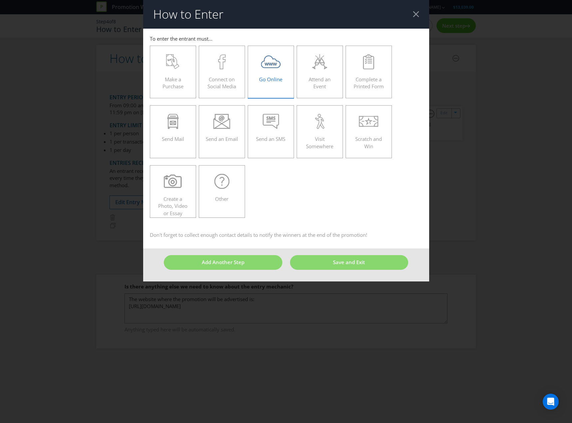
click at [268, 82] on span "Go Online" at bounding box center [270, 79] width 23 height 7
click at [0, 0] on input "Go Online" at bounding box center [0, 0] width 0 height 0
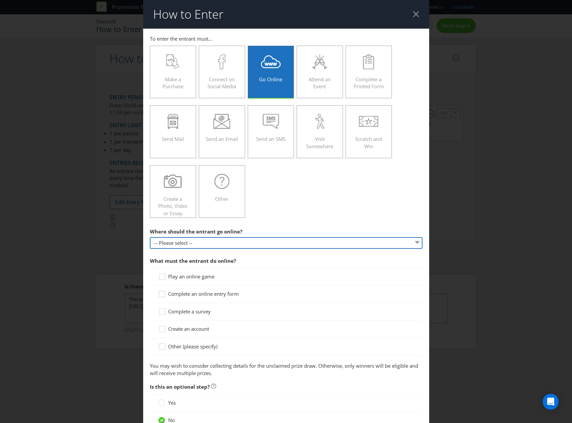
click at [254, 237] on div "Where should the entrant go online? -- Please select -- At a specific URL Using…" at bounding box center [286, 237] width 273 height 24
select select "SPECIFIC_URL"
click at [150, 237] on select "-- Please select -- At a specific URL Using a direct link sent to the entrant b…" at bounding box center [286, 243] width 273 height 12
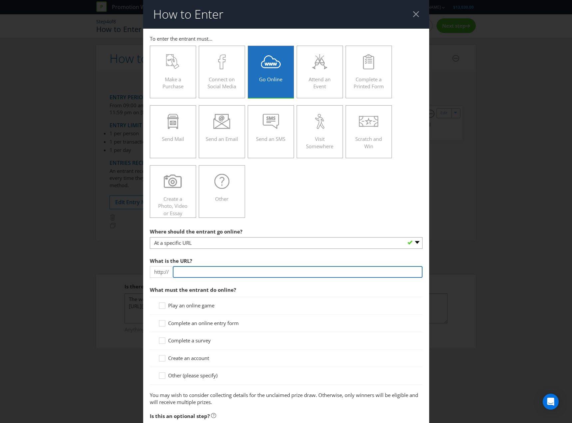
click at [209, 272] on input "text" at bounding box center [298, 272] width 250 height 12
type input "[DOMAIN_NAME]"
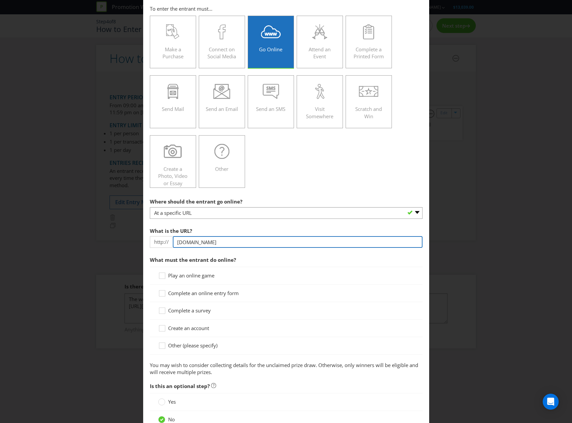
scroll to position [82, 0]
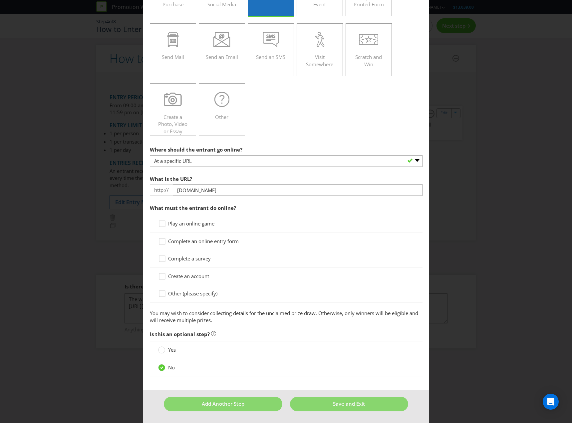
click at [213, 242] on span "Complete an online entry form" at bounding box center [203, 241] width 71 height 7
click at [0, 0] on input "Complete an online entry form" at bounding box center [0, 0] width 0 height 0
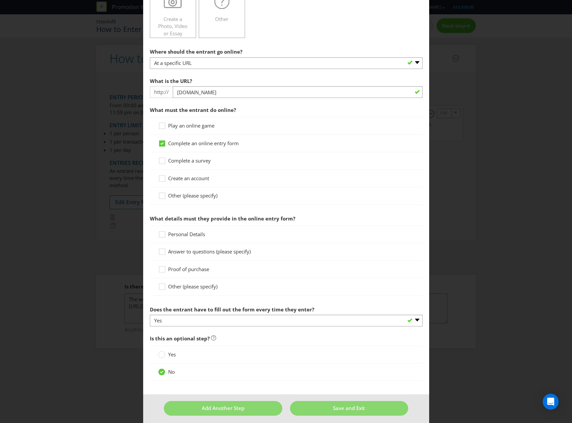
scroll to position [182, 0]
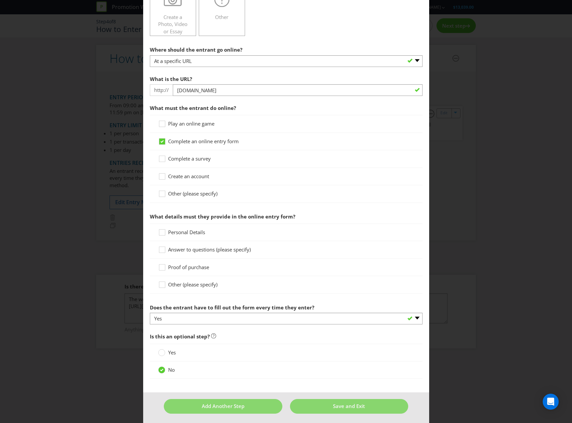
click at [191, 233] on span "Personal Details" at bounding box center [186, 232] width 37 height 7
click at [0, 0] on input "Personal Details" at bounding box center [0, 0] width 0 height 0
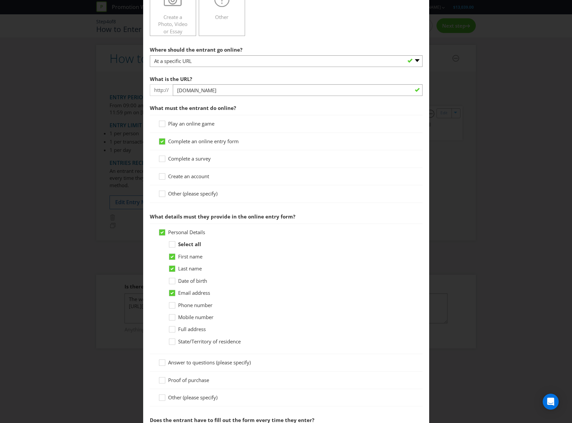
click at [197, 283] on span "Date of birth" at bounding box center [192, 281] width 29 height 7
click at [0, 0] on input "Date of birth" at bounding box center [0, 0] width 0 height 0
click at [205, 303] on span "Phone number" at bounding box center [195, 305] width 34 height 7
click at [0, 0] on input "Phone number" at bounding box center [0, 0] width 0 height 0
click at [189, 343] on span "State/Territory of residence" at bounding box center [209, 341] width 63 height 7
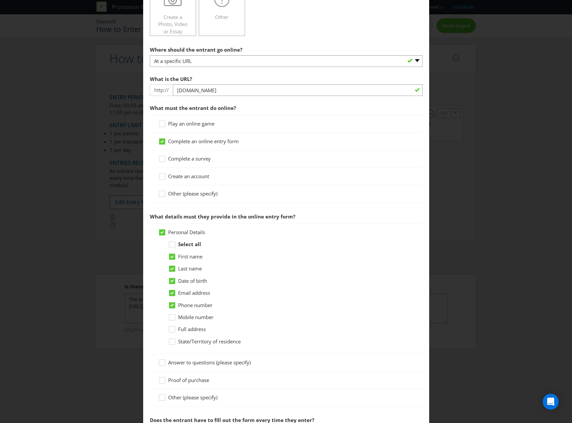
click at [0, 0] on input "State/Territory of residence" at bounding box center [0, 0] width 0 height 0
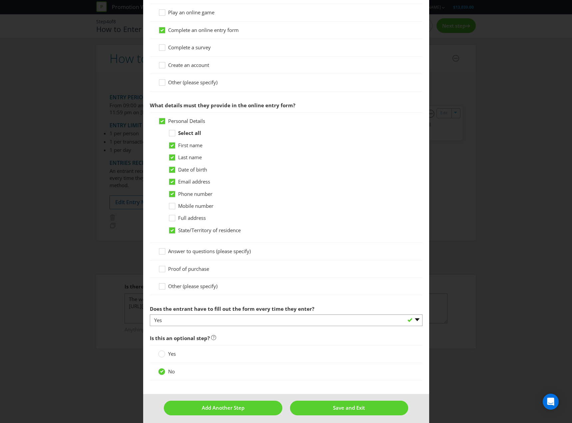
scroll to position [297, 0]
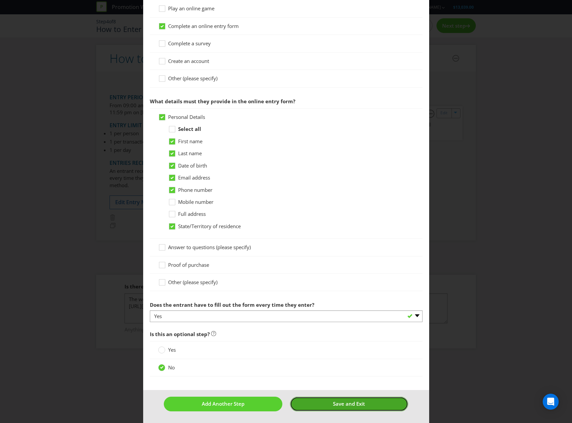
click at [326, 403] on button "Save and Exit" at bounding box center [349, 404] width 118 height 14
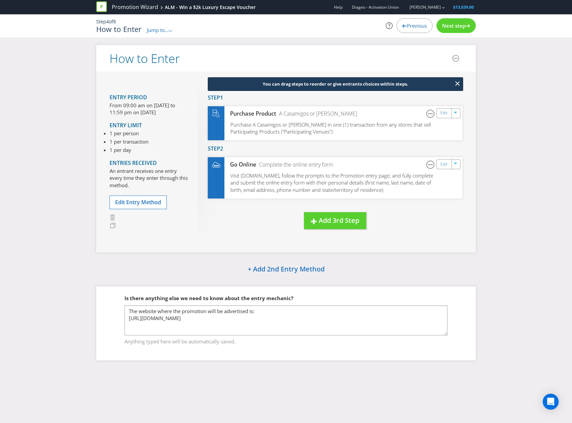
click at [452, 25] on span "Next step" at bounding box center [453, 25] width 23 height 7
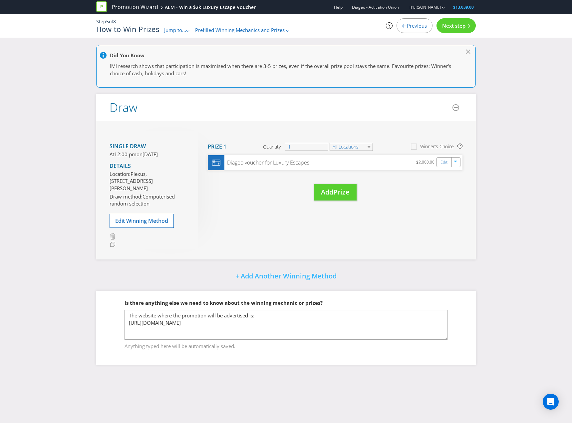
click at [455, 23] on span "Next step" at bounding box center [453, 25] width 23 height 7
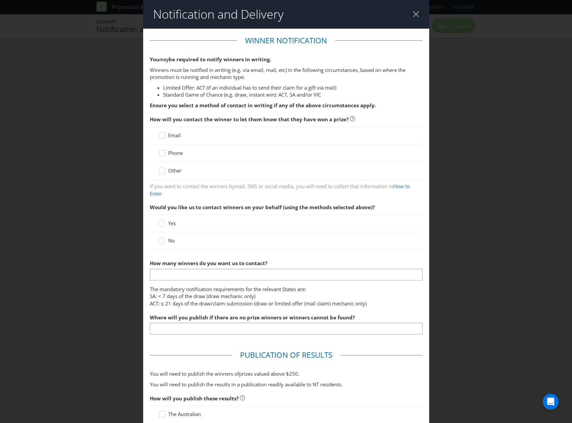
click at [176, 138] on span "Email" at bounding box center [174, 135] width 13 height 7
click at [0, 0] on input "Email" at bounding box center [0, 0] width 0 height 0
click at [175, 155] on span "Phone" at bounding box center [175, 153] width 15 height 7
click at [0, 0] on input "Phone" at bounding box center [0, 0] width 0 height 0
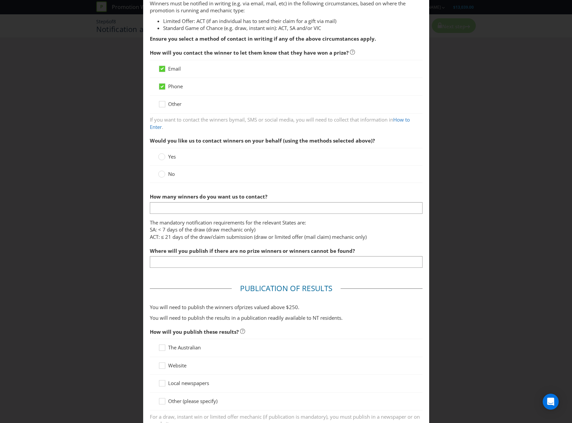
click at [168, 174] on span "No" at bounding box center [171, 174] width 7 height 7
click at [0, 0] on input "No" at bounding box center [0, 0] width 0 height 0
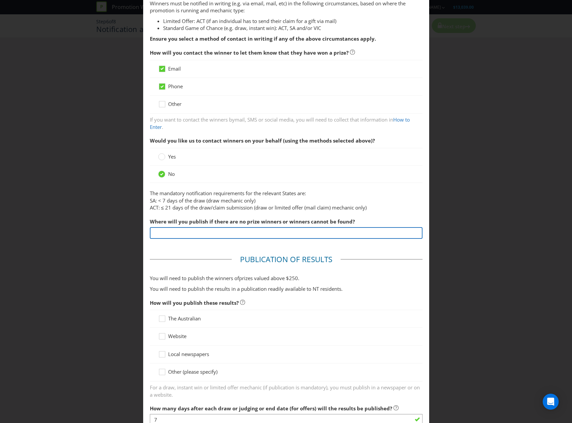
click at [222, 230] on input "text" at bounding box center [286, 233] width 273 height 12
type input "[URL][DOMAIN_NAME]"
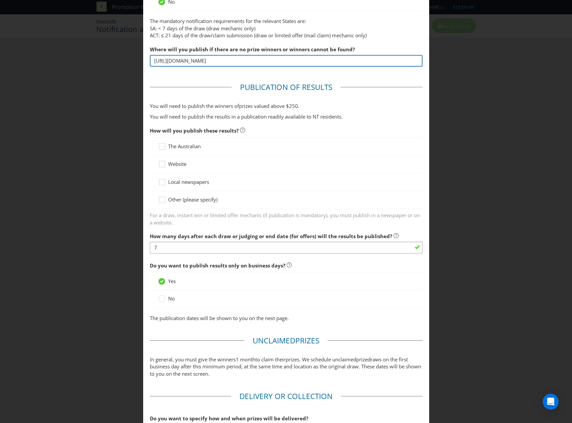
scroll to position [267, 0]
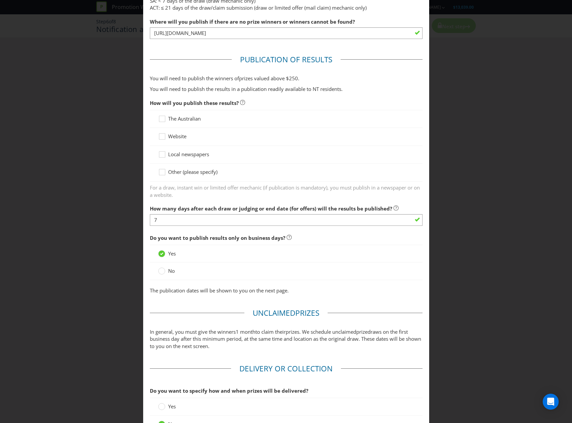
click at [184, 138] on span "Website" at bounding box center [177, 136] width 18 height 7
click at [0, 0] on input "Website" at bounding box center [0, 0] width 0 height 0
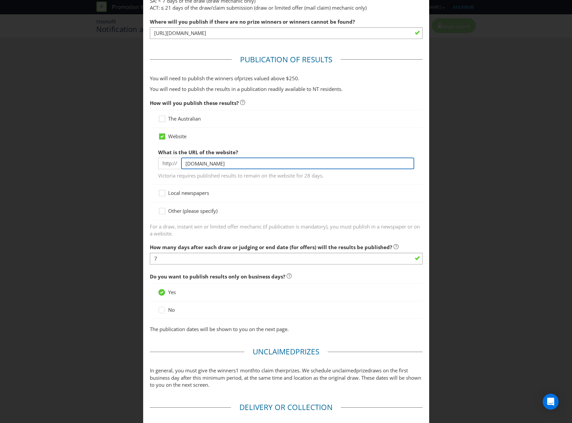
click at [237, 163] on input "[DOMAIN_NAME]" at bounding box center [297, 164] width 233 height 12
click at [237, 163] on input "dia" at bounding box center [297, 164] width 233 height 12
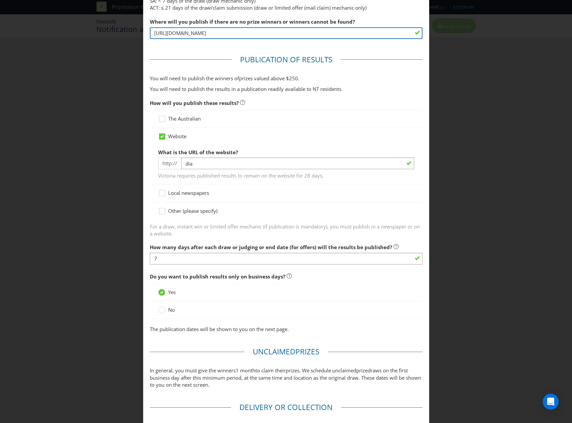
click at [264, 35] on input "[URL][DOMAIN_NAME]" at bounding box center [286, 33] width 273 height 12
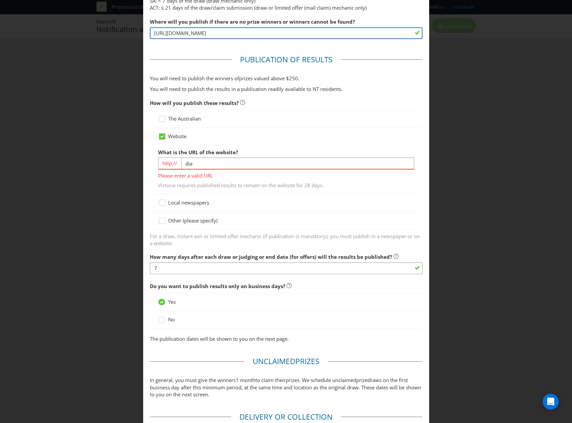
click at [264, 35] on input "[URL][DOMAIN_NAME]" at bounding box center [286, 33] width 273 height 12
click at [239, 156] on div "What is the URL of the website? http:// dia Please enter a valid URL Victoria r…" at bounding box center [286, 167] width 256 height 43
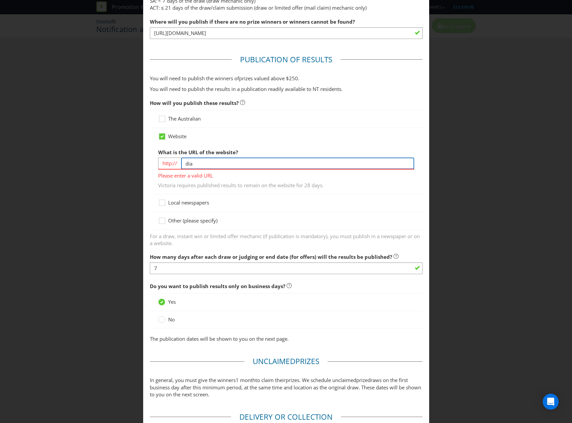
click at [240, 162] on input "dia" at bounding box center [297, 164] width 233 height 12
paste input "[URL][DOMAIN_NAME]"
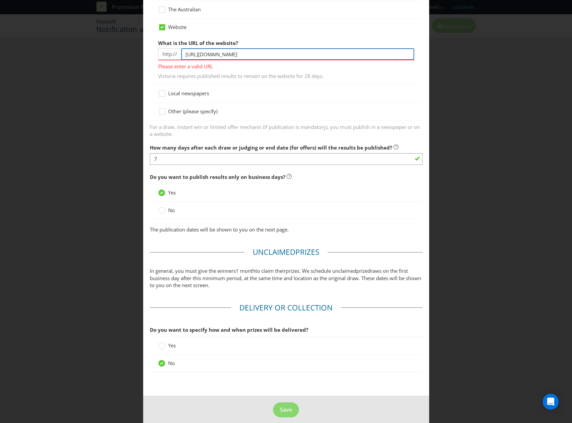
scroll to position [382, 0]
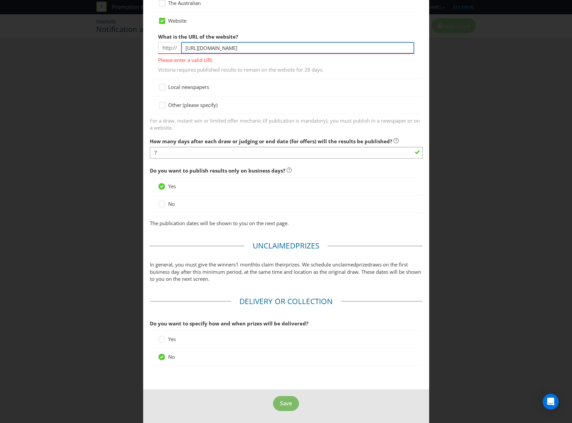
type input "[URL][DOMAIN_NAME]"
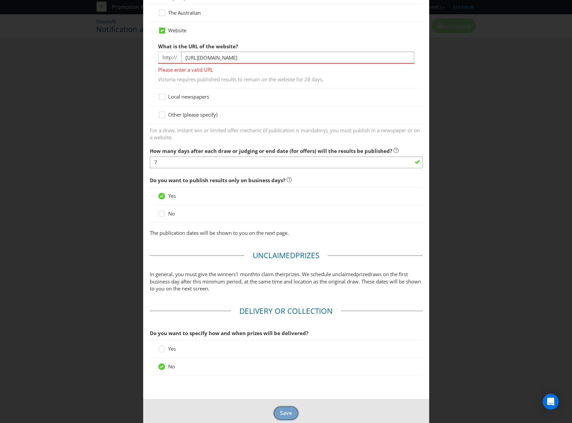
click at [285, 409] on span "Save" at bounding box center [286, 412] width 12 height 7
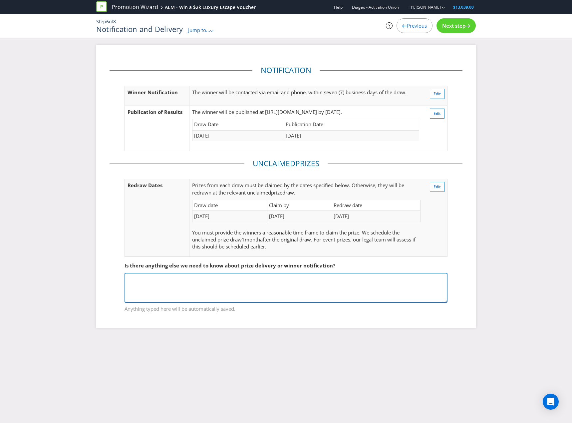
click at [198, 281] on textarea at bounding box center [286, 288] width 323 height 30
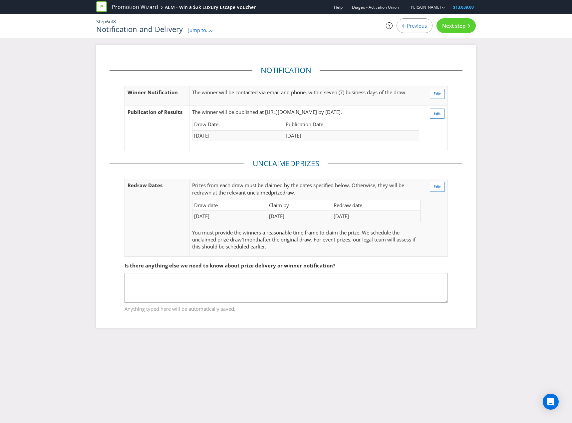
drag, startPoint x: 198, startPoint y: 281, endPoint x: 410, endPoint y: 25, distance: 331.5
click at [410, 25] on span "Previous" at bounding box center [417, 25] width 20 height 7
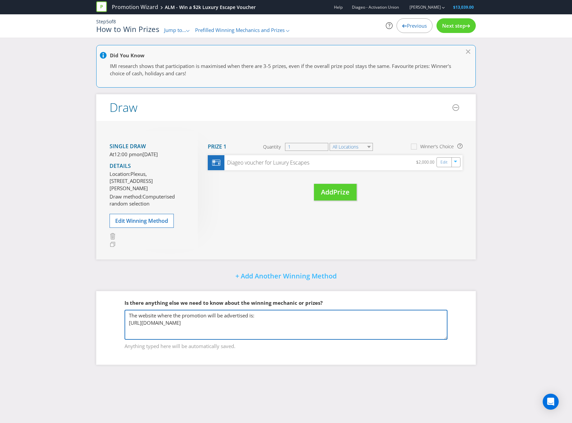
click at [359, 338] on textarea "The website where the promotion will be advertised is: [URL][DOMAIN_NAME]" at bounding box center [286, 325] width 323 height 30
click at [357, 338] on textarea "The website where the promotion will be advertised is: [URL][DOMAIN_NAME]" at bounding box center [286, 325] width 323 height 30
click at [357, 337] on textarea "The website where the promotion will be advertised is: [URL][DOMAIN_NAME]" at bounding box center [286, 325] width 323 height 30
click at [141, 340] on textarea "The website where the promotion will be advertised is: [URL][DOMAIN_NAME]" at bounding box center [286, 325] width 323 height 30
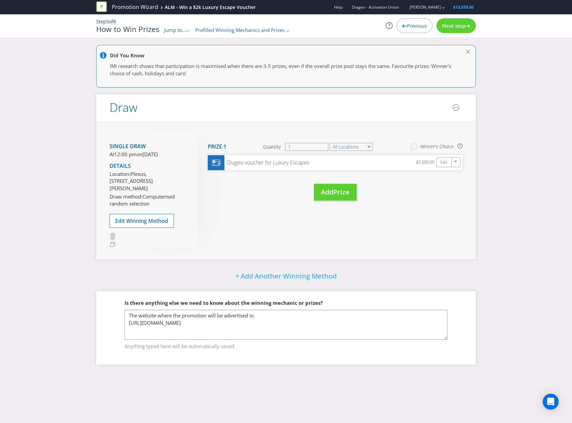
drag, startPoint x: 123, startPoint y: 336, endPoint x: 147, endPoint y: 344, distance: 25.1
click at [124, 336] on fieldset "Is there anything else we need to know about the winning mechanic or prizes? Th…" at bounding box center [286, 320] width 353 height 69
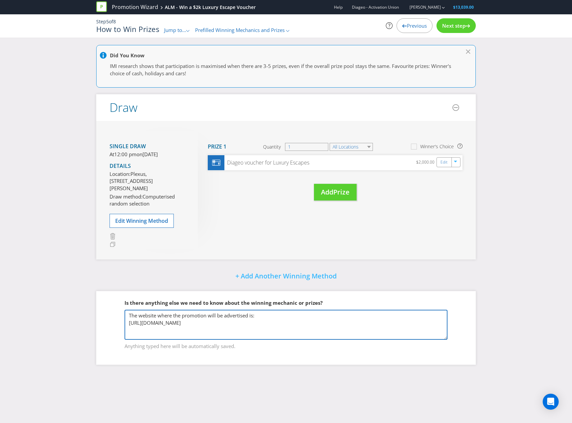
drag, startPoint x: 139, startPoint y: 340, endPoint x: 117, endPoint y: 300, distance: 45.9
click at [117, 300] on fieldset "Is there anything else we need to know about the winning mechanic or prizes? Th…" at bounding box center [286, 320] width 353 height 69
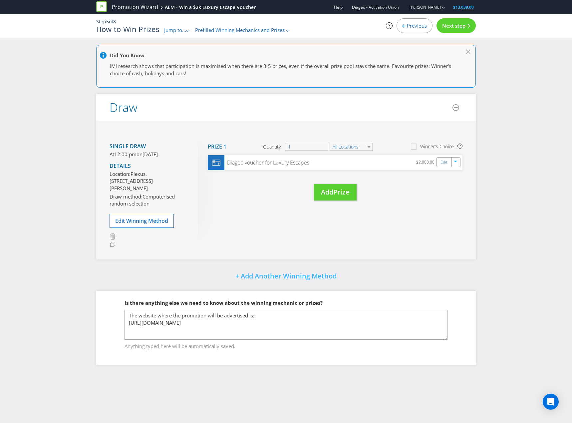
drag, startPoint x: 454, startPoint y: 24, endPoint x: 452, endPoint y: 38, distance: 14.2
click at [454, 24] on span "Next step" at bounding box center [453, 25] width 23 height 7
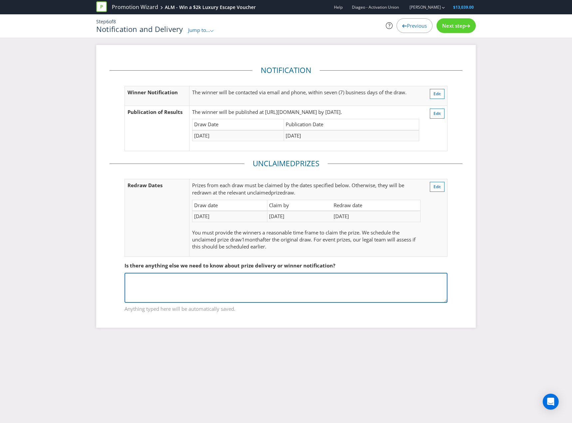
click at [252, 275] on textarea at bounding box center [286, 288] width 323 height 30
paste textarea "The website where the promotion will be advertised is: [URL][DOMAIN_NAME]"
type textarea "The website where the promotion will be advertised is: [URL][DOMAIN_NAME]"
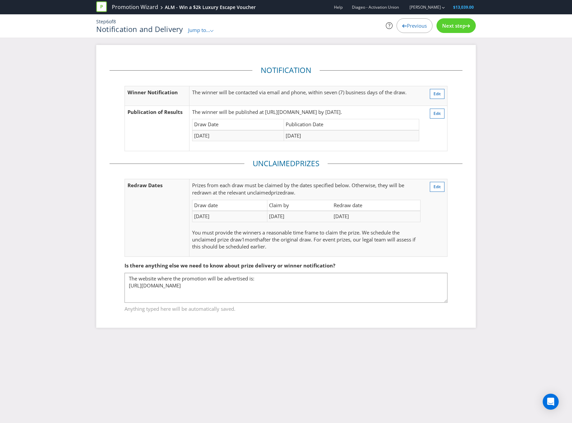
click at [390, 350] on div "Promotion Wizard ALM - Win a $2k Luxury Escape Voucher Help Diageo - Activation…" at bounding box center [286, 211] width 572 height 423
click at [464, 23] on span "Next step" at bounding box center [453, 25] width 23 height 7
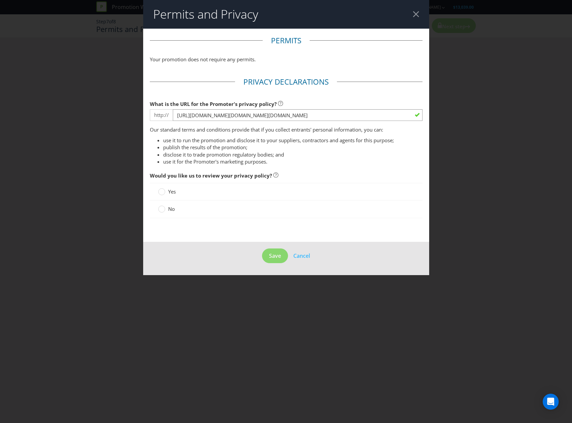
click at [169, 193] on span "Yes" at bounding box center [172, 191] width 8 height 7
click at [0, 0] on input "Yes" at bounding box center [0, 0] width 0 height 0
click at [170, 215] on div "No" at bounding box center [286, 209] width 273 height 17
click at [173, 211] on span "No" at bounding box center [171, 209] width 7 height 7
click at [0, 0] on input "No" at bounding box center [0, 0] width 0 height 0
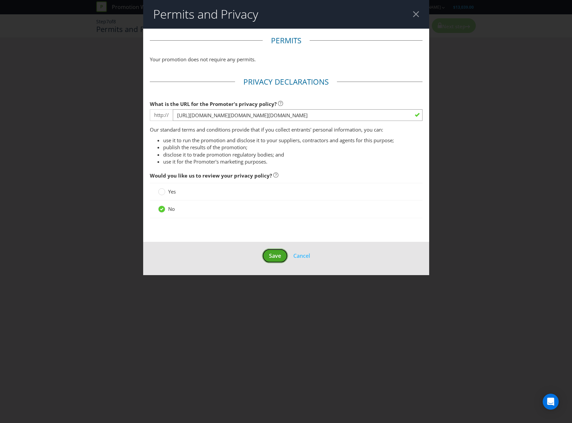
click at [269, 252] on button "Save" at bounding box center [275, 256] width 26 height 15
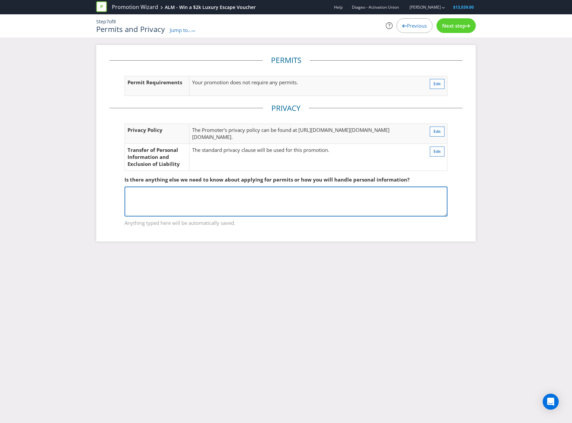
click at [289, 217] on textarea at bounding box center [286, 202] width 323 height 30
paste textarea "The website where the promotion will be advertised is: [URL][DOMAIN_NAME]"
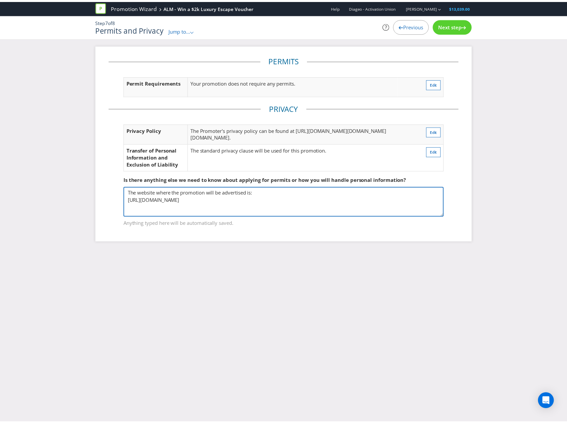
scroll to position [1, 0]
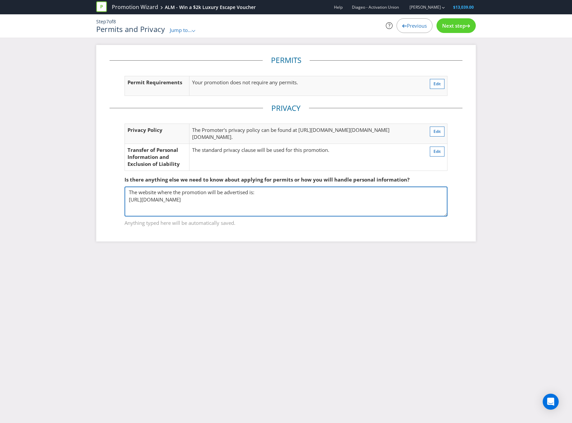
type textarea "The website where the promotion will be advertised is: [URL][DOMAIN_NAME]"
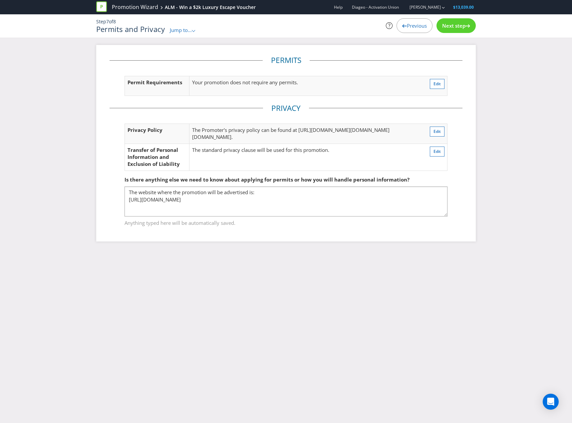
click at [456, 20] on div "Next step" at bounding box center [456, 25] width 39 height 15
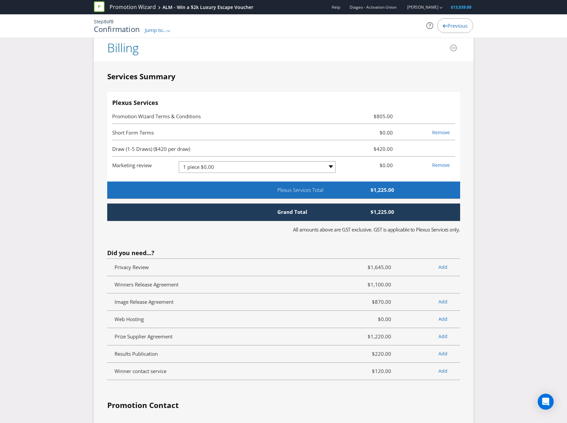
scroll to position [1633, 0]
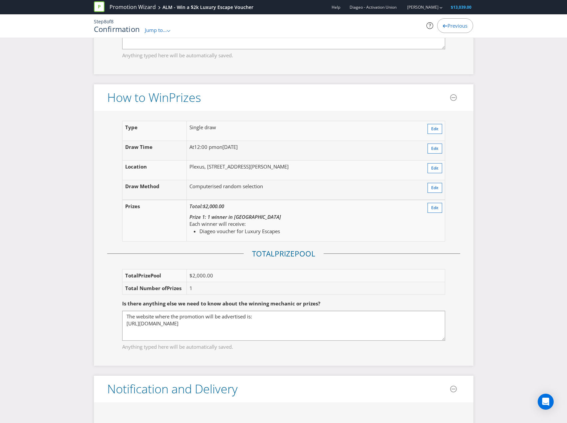
scroll to position [700, 0]
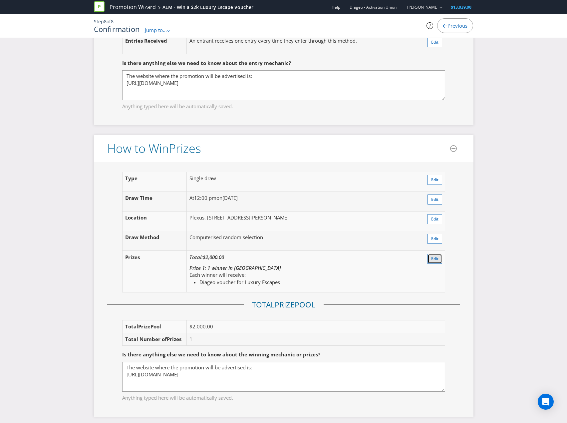
click at [440, 260] on button "Edit" at bounding box center [435, 259] width 15 height 10
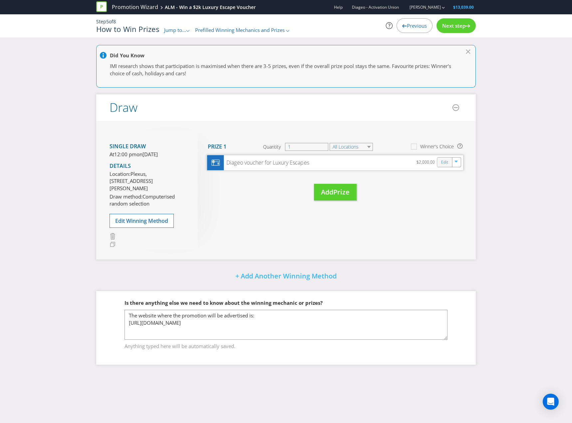
click at [448, 165] on div "Edit" at bounding box center [445, 162] width 15 height 9
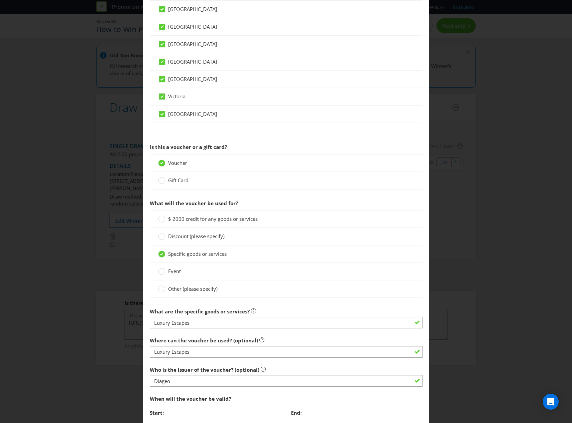
scroll to position [433, 0]
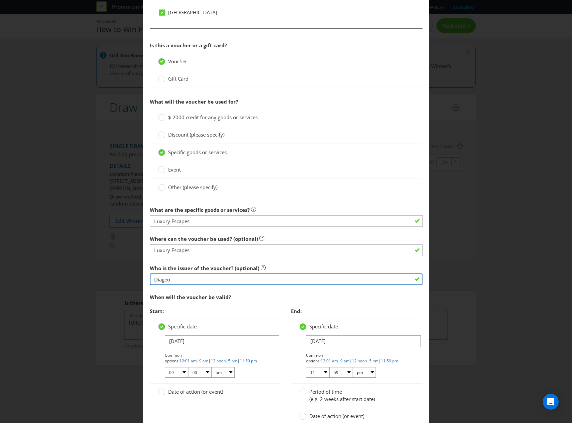
drag, startPoint x: 177, startPoint y: 281, endPoint x: 116, endPoint y: 285, distance: 60.8
click at [117, 285] on div "Edit Prize [GEOGRAPHIC_DATA] [GEOGRAPHIC_DATA] [GEOGRAPHIC_DATA] [GEOGRAPHIC_DA…" at bounding box center [286, 211] width 572 height 423
type input "Luxury Escapes"
click at [119, 281] on div "Edit Prize [GEOGRAPHIC_DATA] [GEOGRAPHIC_DATA] [GEOGRAPHIC_DATA] [GEOGRAPHIC_DA…" at bounding box center [286, 211] width 572 height 423
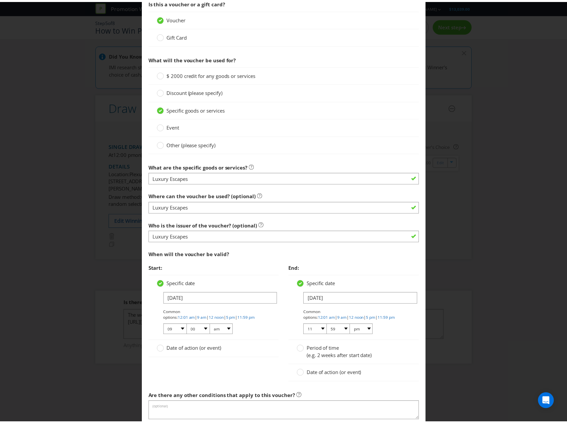
scroll to position [585, 0]
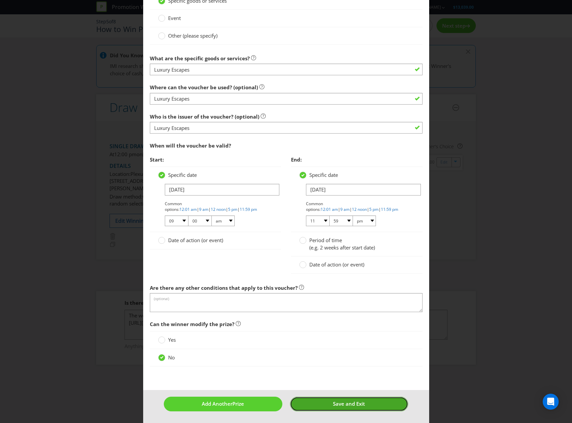
click at [362, 405] on button "Save and Exit" at bounding box center [349, 404] width 118 height 14
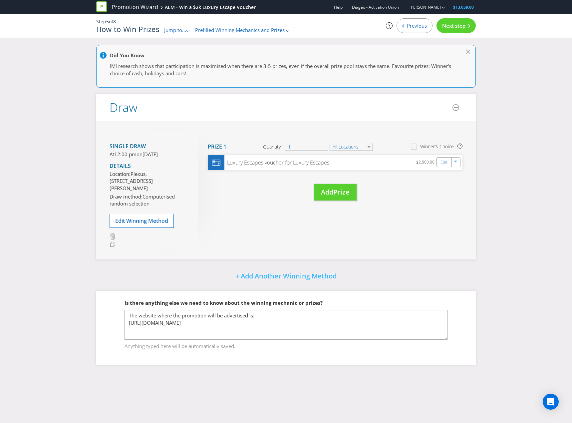
click at [466, 26] on icon at bounding box center [468, 25] width 5 height 3
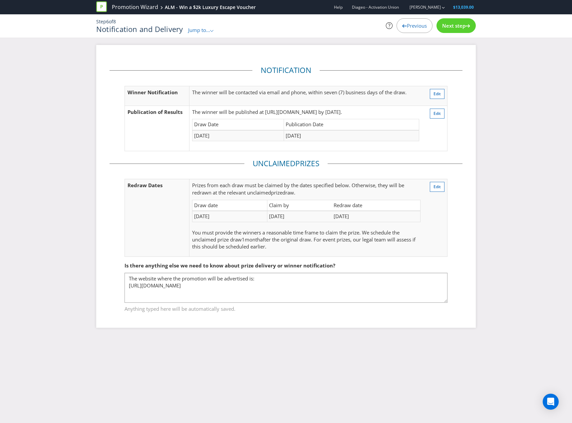
click at [466, 26] on icon at bounding box center [468, 25] width 5 height 3
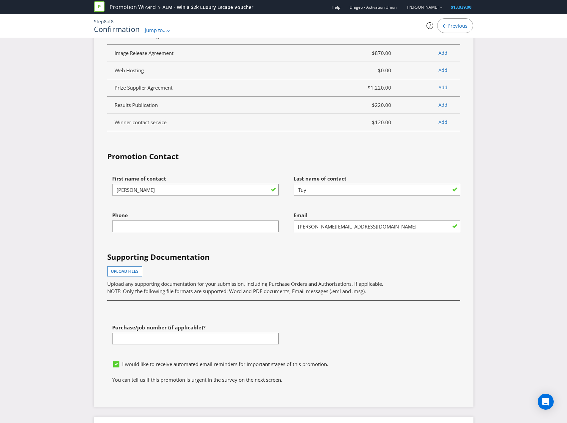
scroll to position [1999, 0]
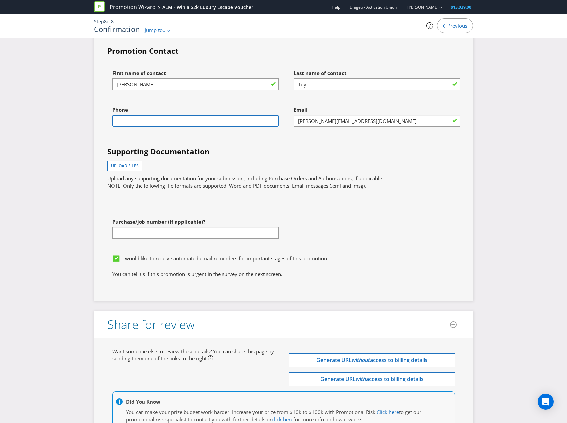
click at [190, 127] on input "text" at bounding box center [195, 121] width 167 height 12
type input "0422389663"
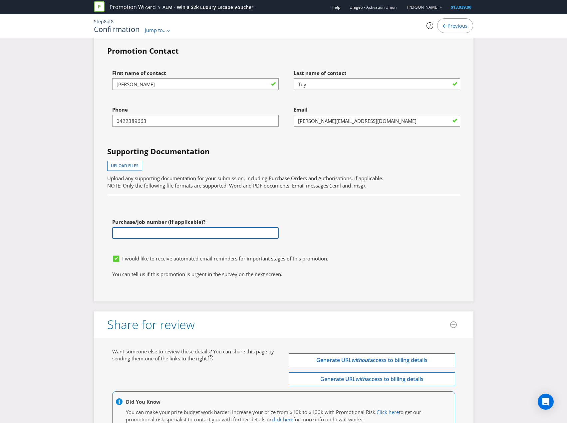
click at [167, 239] on input "text" at bounding box center [195, 233] width 167 height 12
paste input "4801583114"
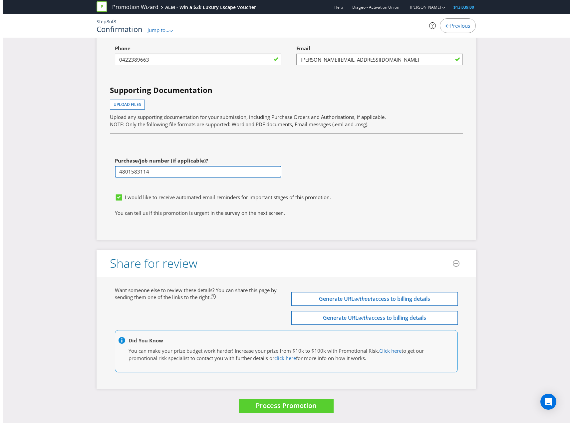
scroll to position [2089, 0]
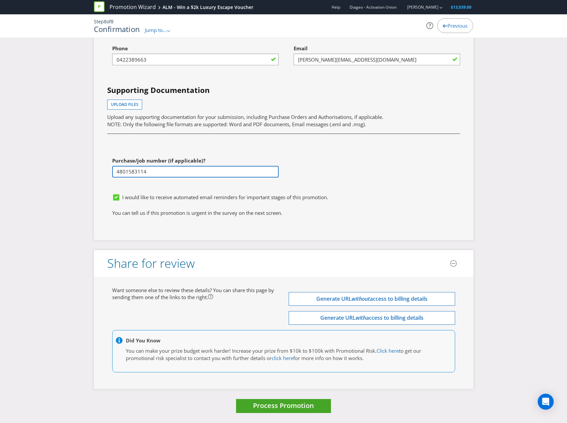
type input "4801583114"
click at [285, 400] on button "Process Promotion" at bounding box center [283, 406] width 95 height 14
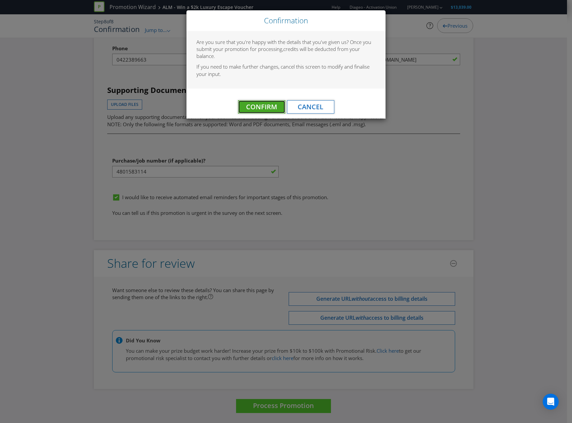
click at [277, 103] on button "Confirm" at bounding box center [261, 106] width 47 height 13
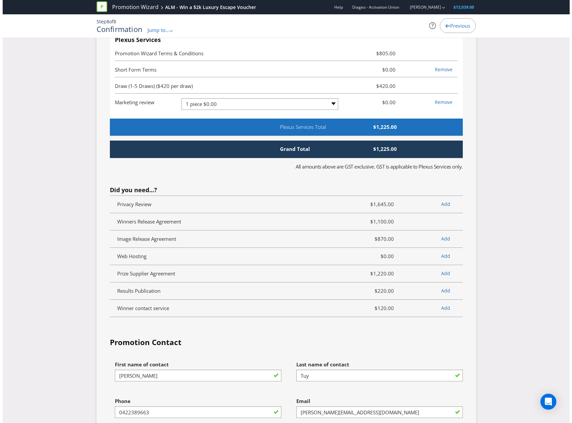
scroll to position [0, 0]
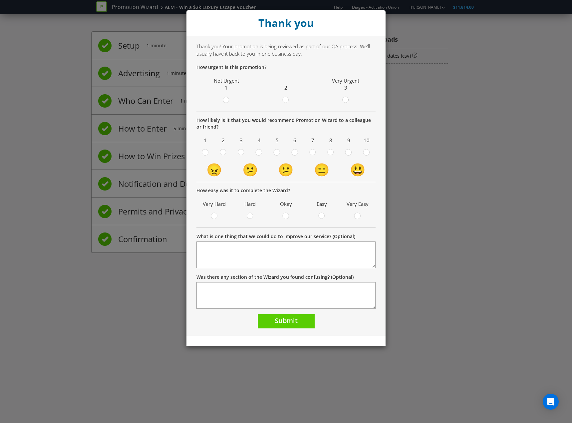
click at [344, 97] on div at bounding box center [345, 97] width 3 height 3
click at [0, 0] on input "radio" at bounding box center [0, 0] width 0 height 0
click at [292, 152] on icon at bounding box center [295, 152] width 7 height 7
click at [0, 0] on input "radio" at bounding box center [0, 0] width 0 height 0
drag, startPoint x: 276, startPoint y: 216, endPoint x: 280, endPoint y: 216, distance: 3.7
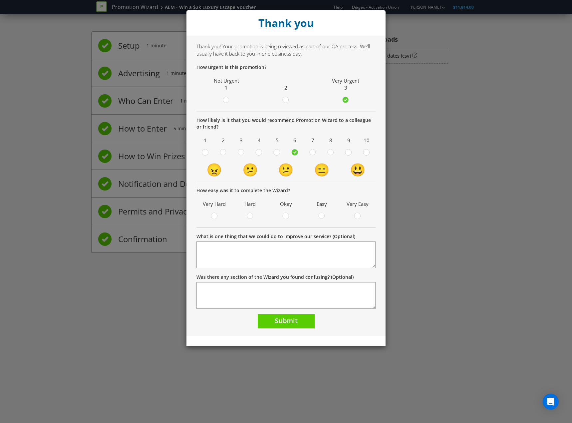
click at [278, 216] on div at bounding box center [286, 217] width 29 height 8
click at [284, 216] on label at bounding box center [286, 217] width 11 height 8
click at [0, 0] on input "radio" at bounding box center [0, 0] width 0 height 0
click at [286, 325] on span "Submit" at bounding box center [286, 320] width 23 height 9
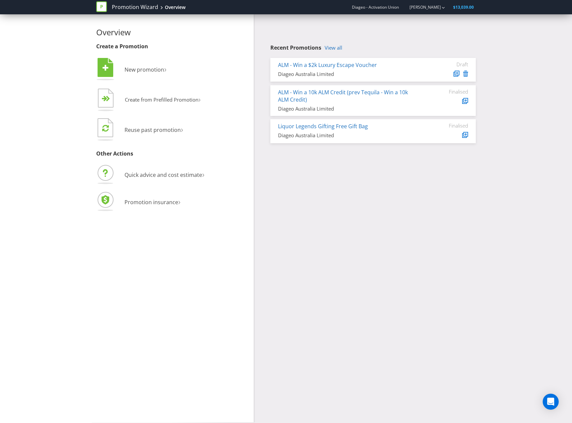
click at [345, 47] on h4 "Recent Promotions View all" at bounding box center [374, 48] width 206 height 6
click at [342, 47] on link "View all" at bounding box center [334, 48] width 18 height 6
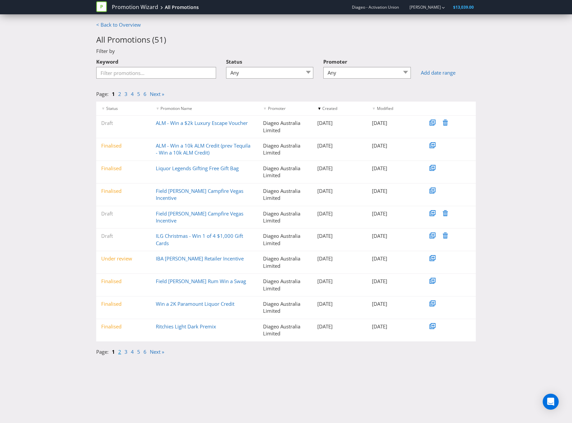
click at [121, 351] on link "2" at bounding box center [119, 351] width 3 height 7
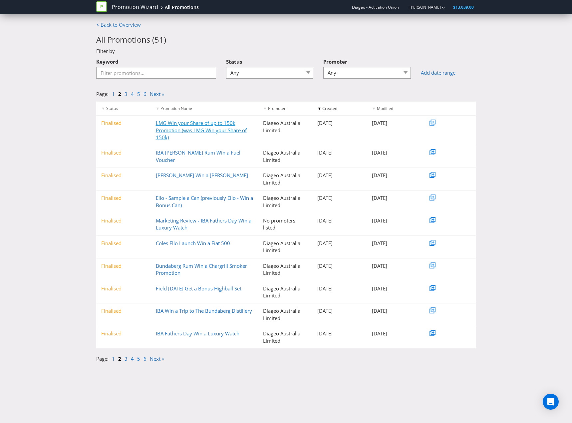
click at [205, 127] on link "LMG Win your Share of up to 150k Promotion (was LMG Win your Share of 150k)" at bounding box center [201, 130] width 91 height 21
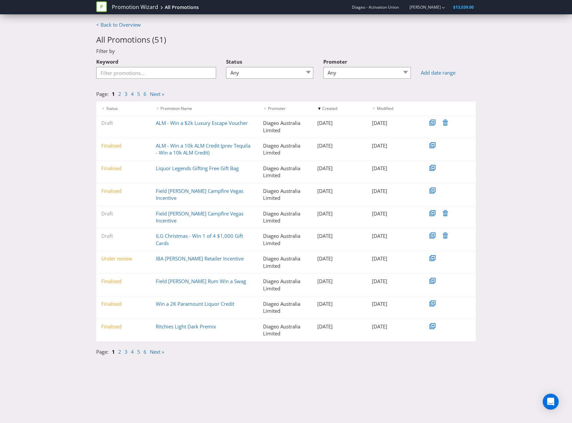
click at [120, 351] on link "2" at bounding box center [119, 351] width 3 height 7
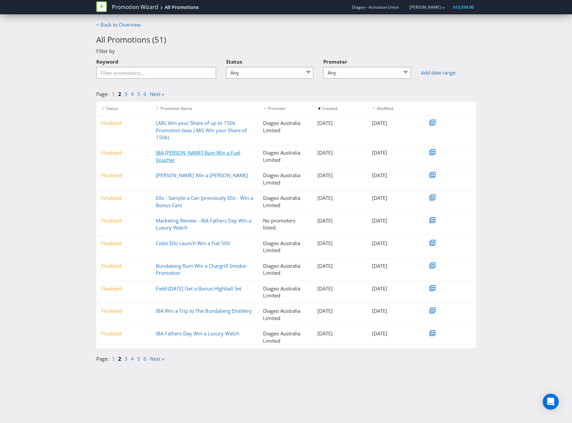
click at [186, 155] on link "IBA Bundy Rum Win a Fuel Voucher" at bounding box center [198, 156] width 85 height 14
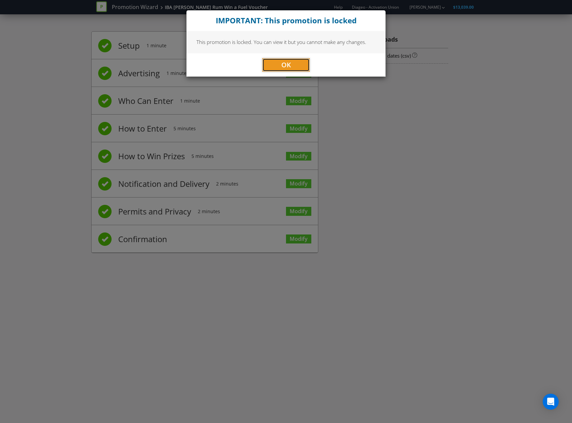
click at [287, 64] on span "OK" at bounding box center [287, 64] width 10 height 9
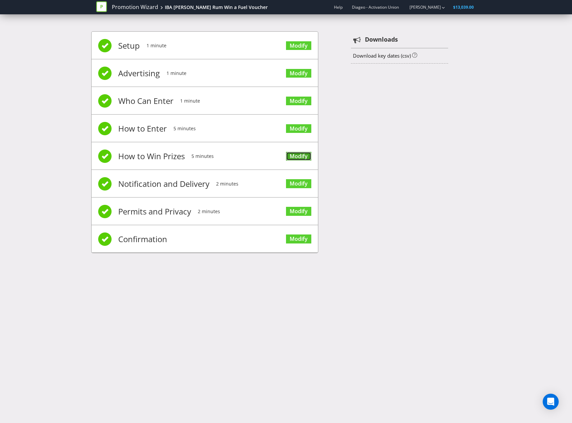
click at [295, 157] on link "Modify" at bounding box center [298, 156] width 25 height 9
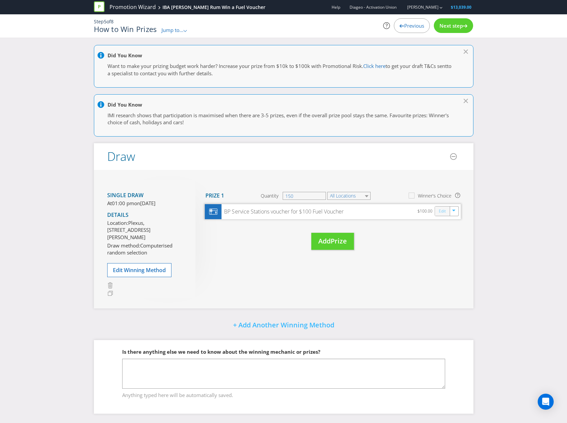
click at [440, 214] on link "Edit" at bounding box center [442, 212] width 7 height 8
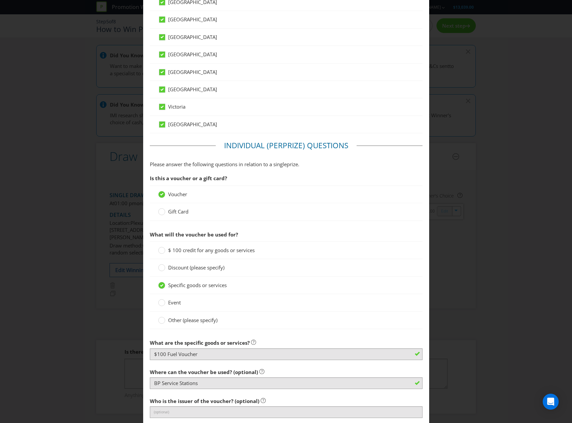
scroll to position [333, 0]
